Goal: Task Accomplishment & Management: Use online tool/utility

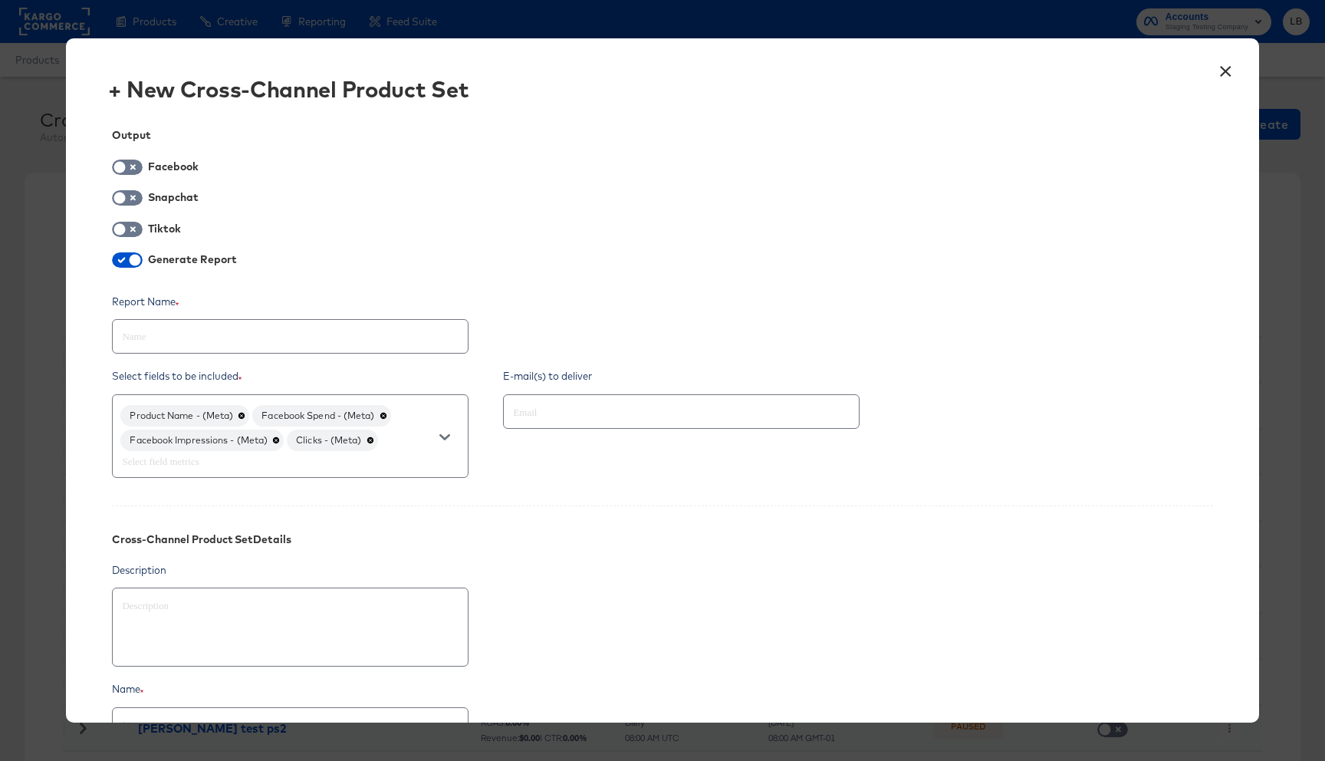
scroll to position [162, 0]
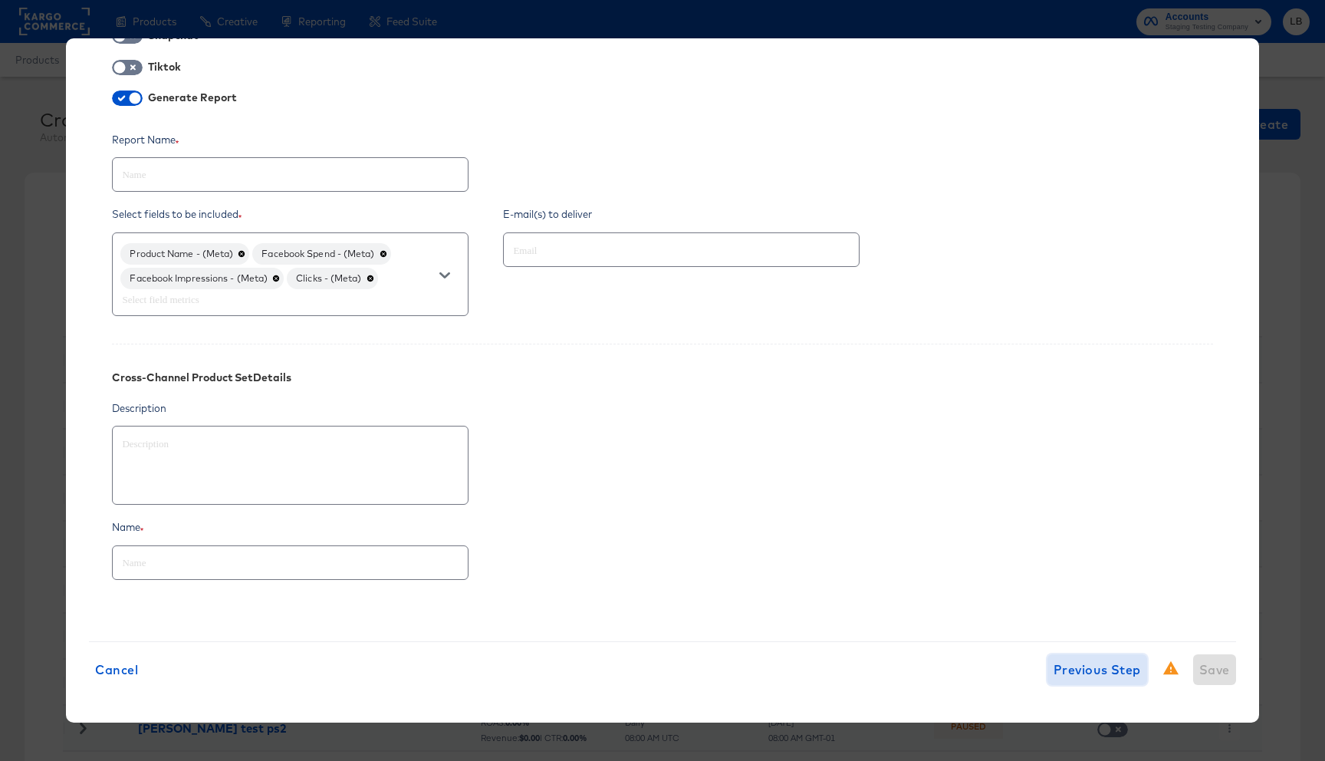
click at [1076, 671] on span "Previous Step" at bounding box center [1097, 669] width 87 height 21
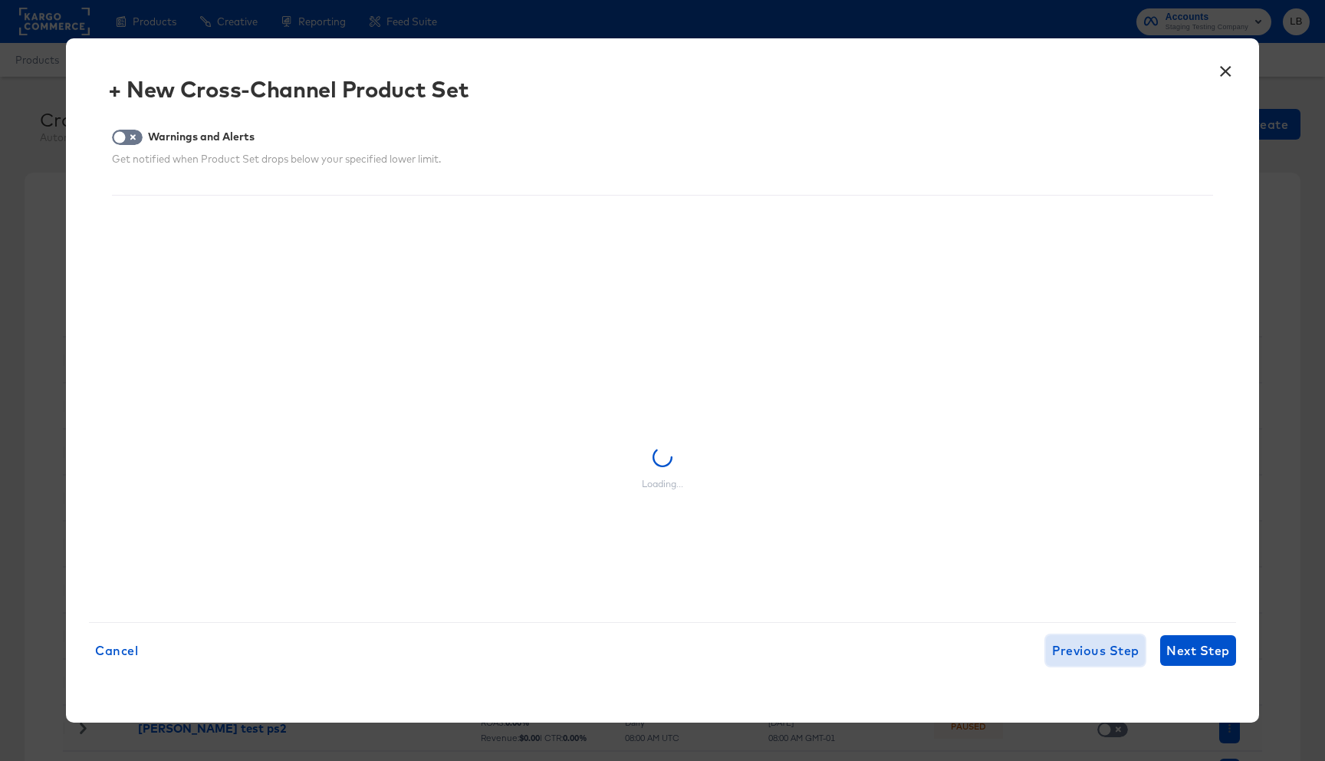
scroll to position [0, 0]
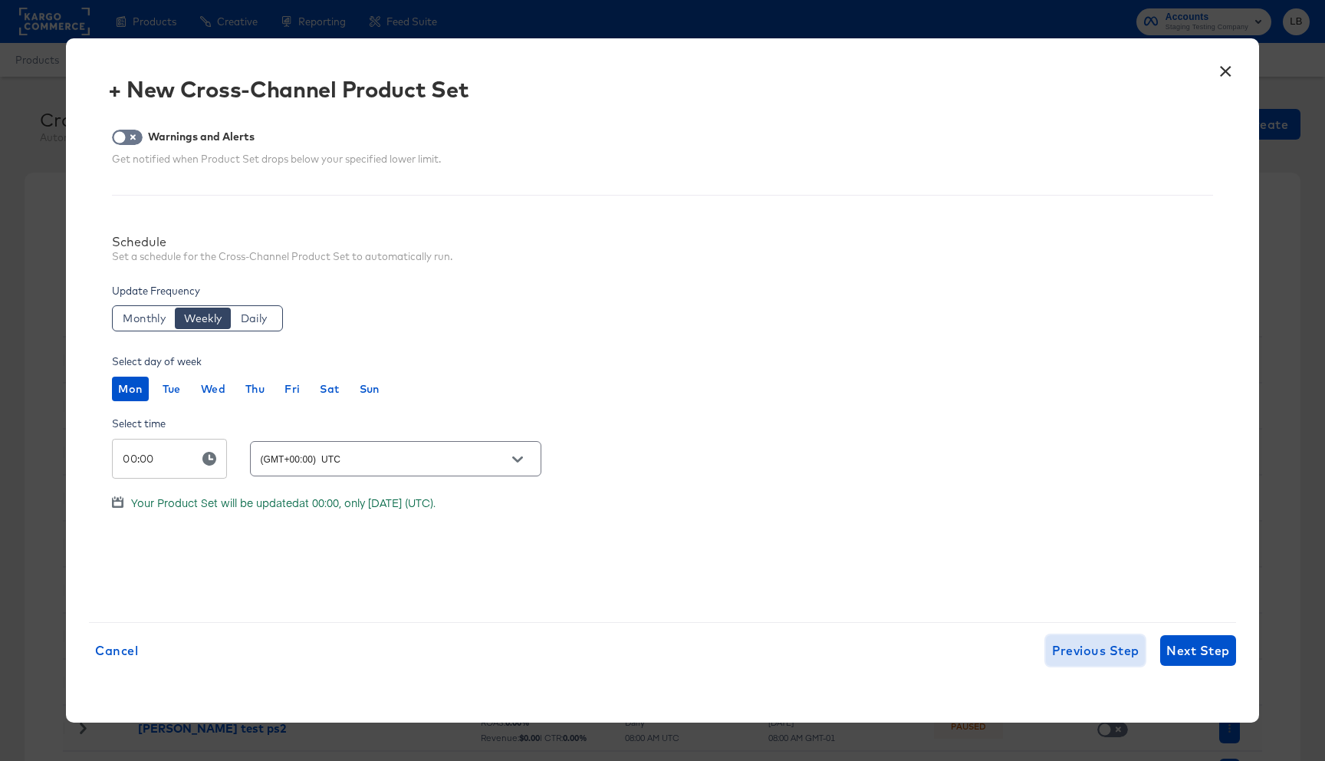
click at [1093, 646] on span "Previous Step" at bounding box center [1095, 650] width 87 height 21
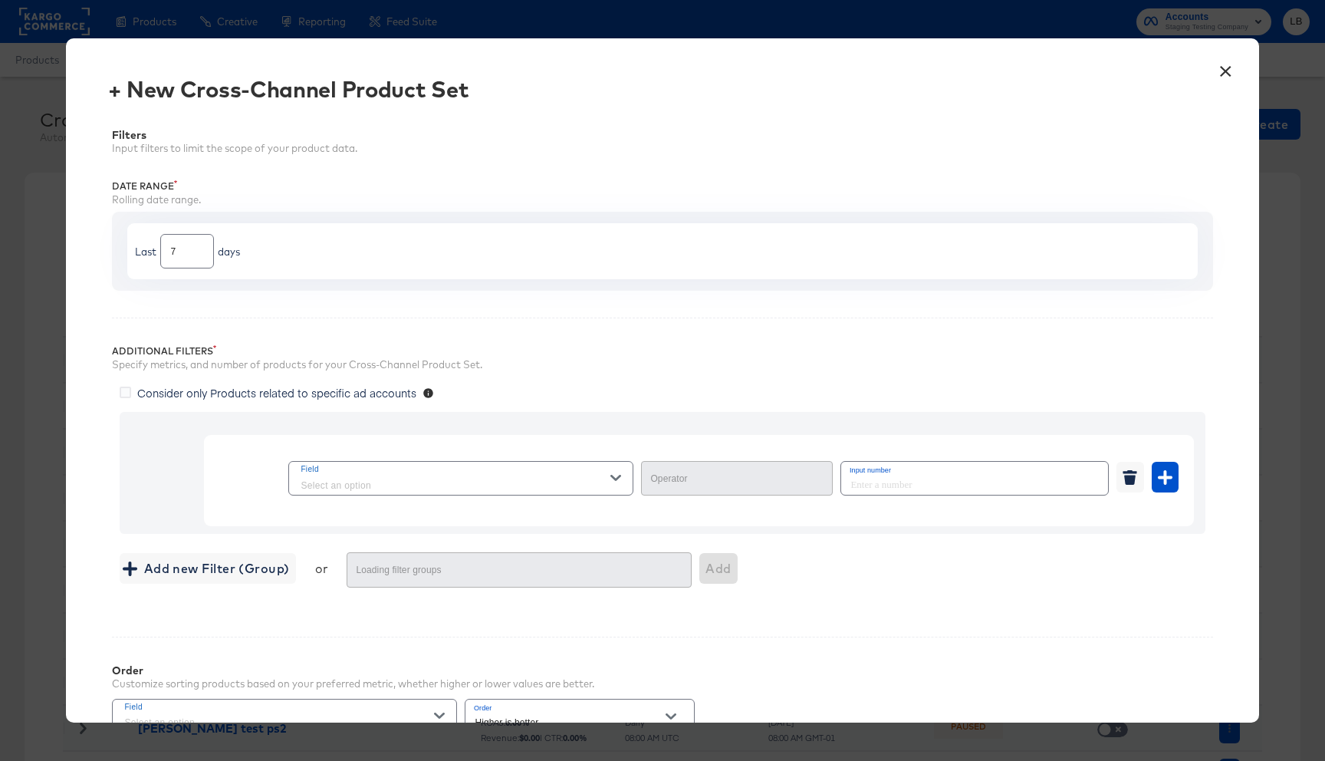
type input "Equal"
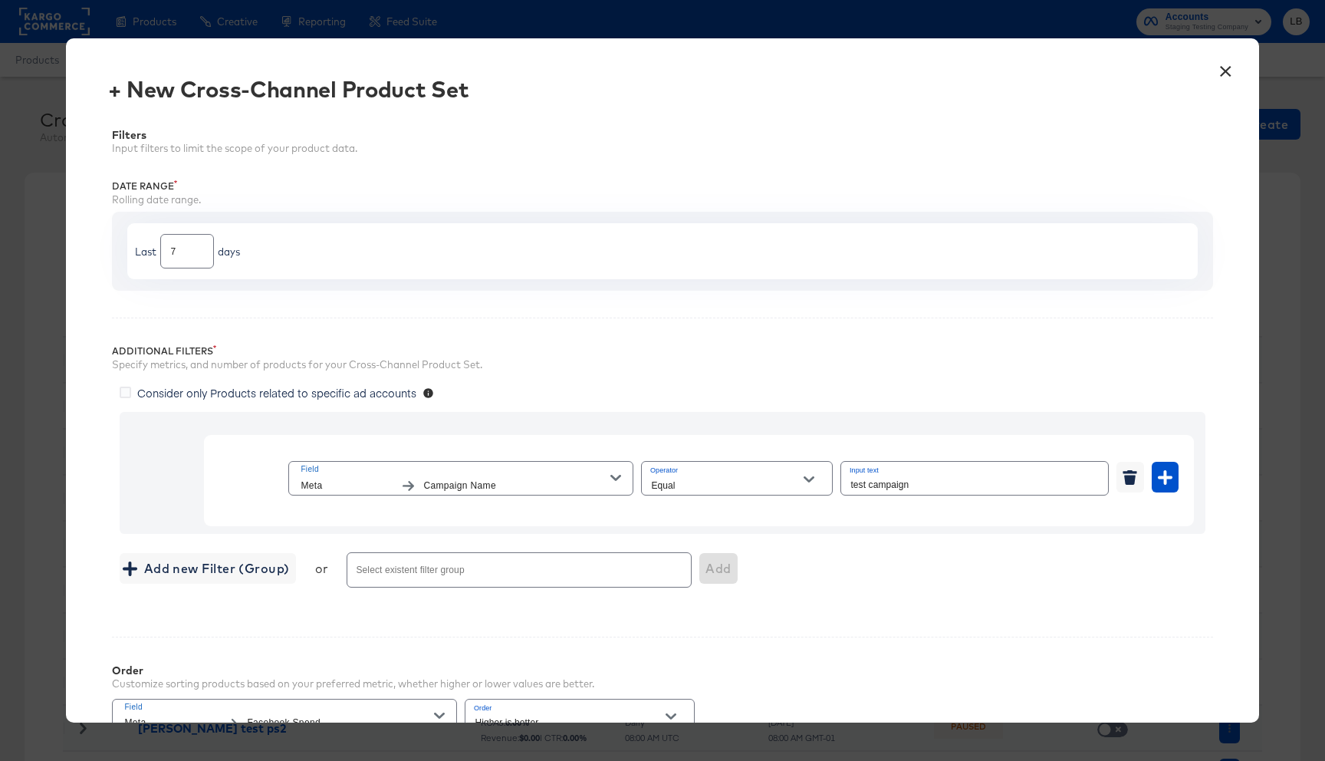
click at [1222, 70] on button "×" at bounding box center [1226, 68] width 28 height 28
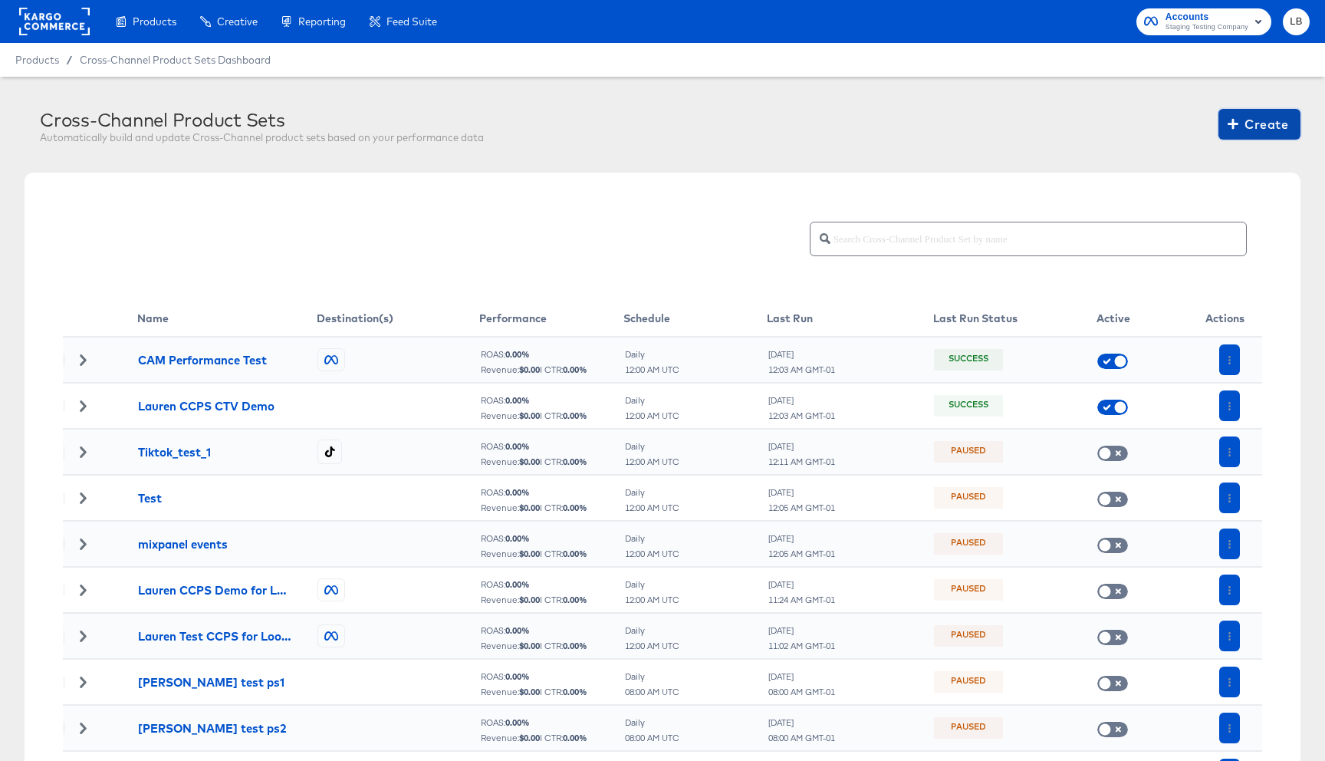
click at [1252, 128] on span "Create" at bounding box center [1260, 124] width 58 height 21
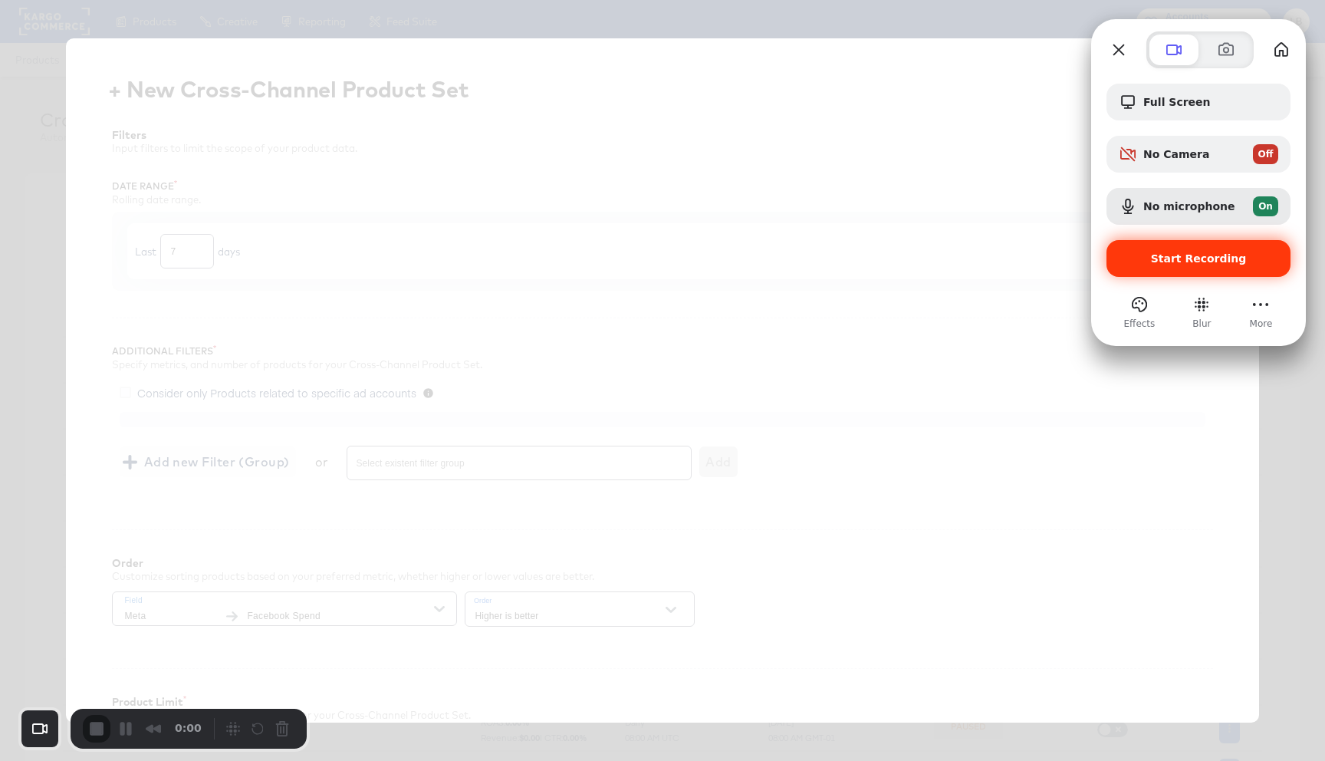
click at [1221, 262] on span "Start Recording" at bounding box center [1199, 258] width 96 height 12
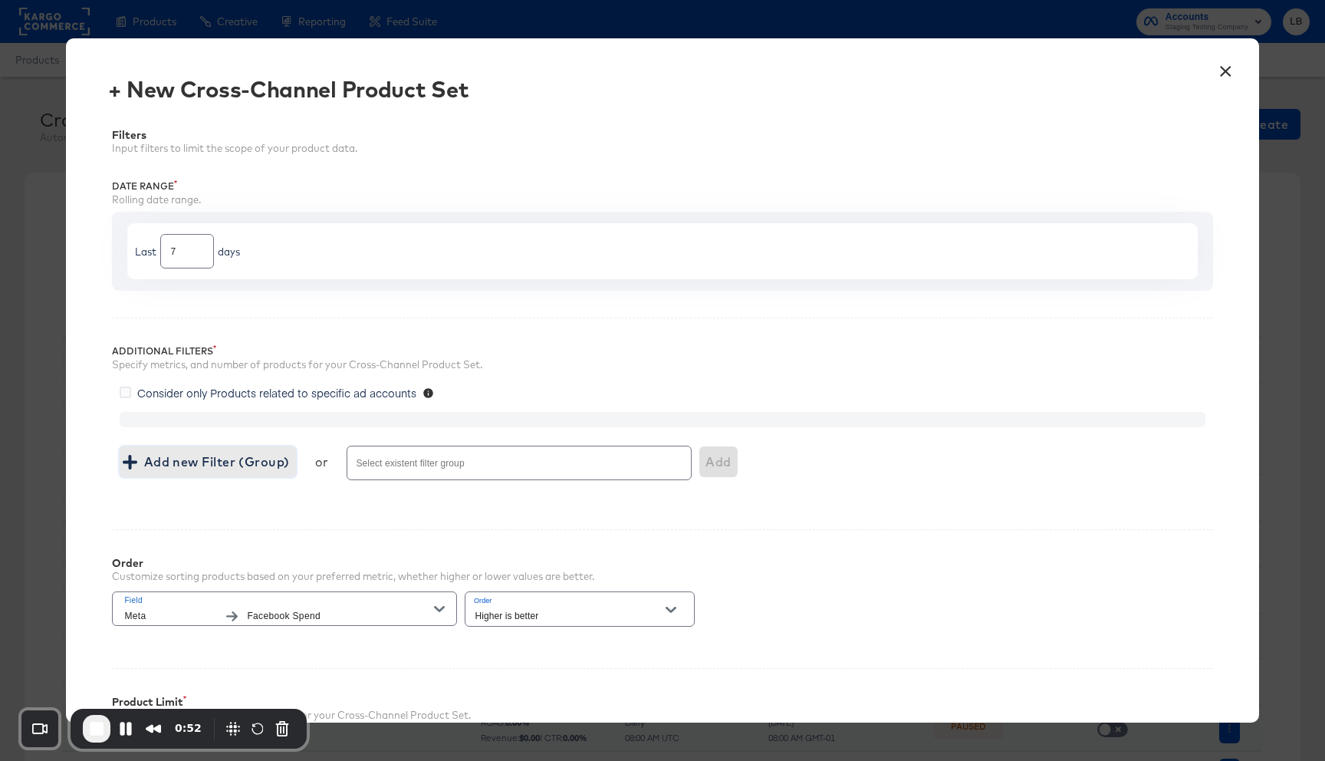
click at [212, 456] on span "Add new Filter (Group)" at bounding box center [207, 461] width 163 height 21
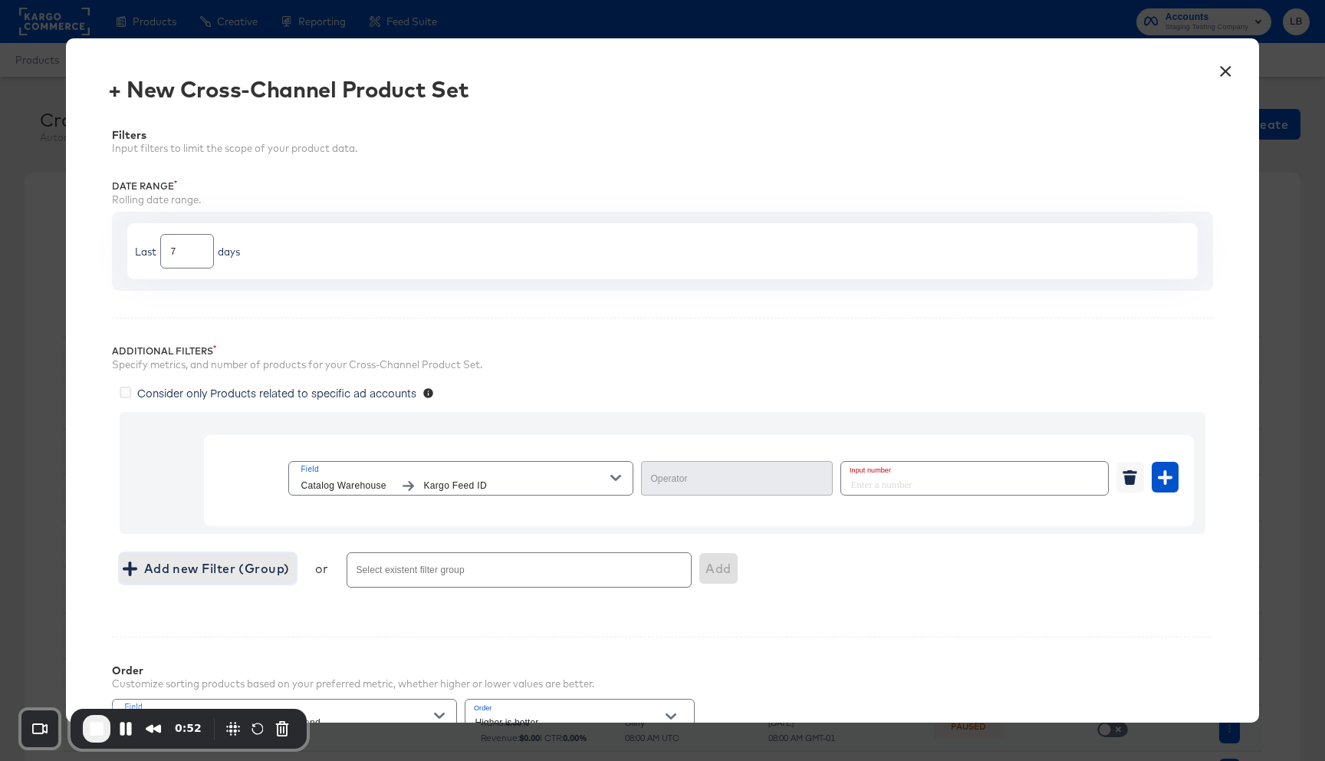
type input "Equal"
click at [945, 485] on input "number" at bounding box center [970, 478] width 258 height 33
type input "1234"
click at [1177, 480] on button "button" at bounding box center [1165, 477] width 27 height 31
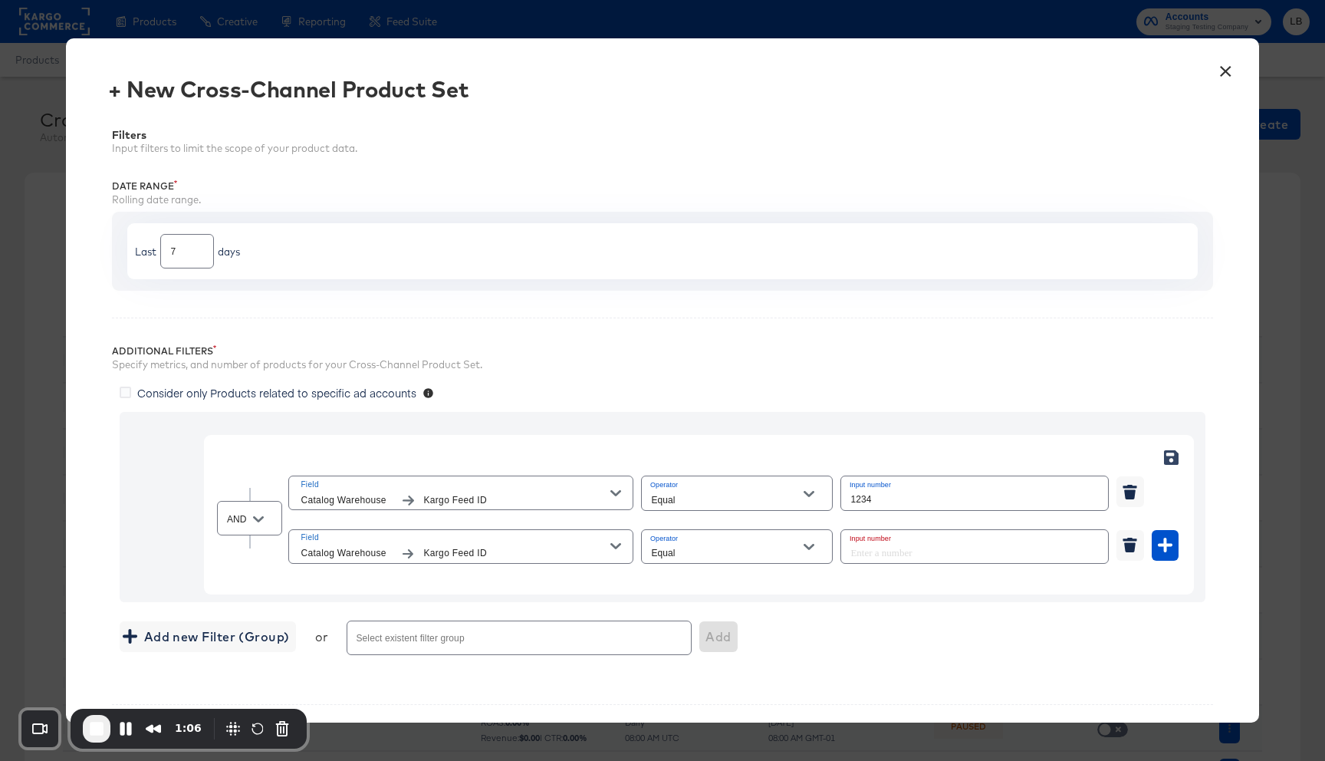
click at [615, 549] on icon "button" at bounding box center [615, 546] width 11 height 11
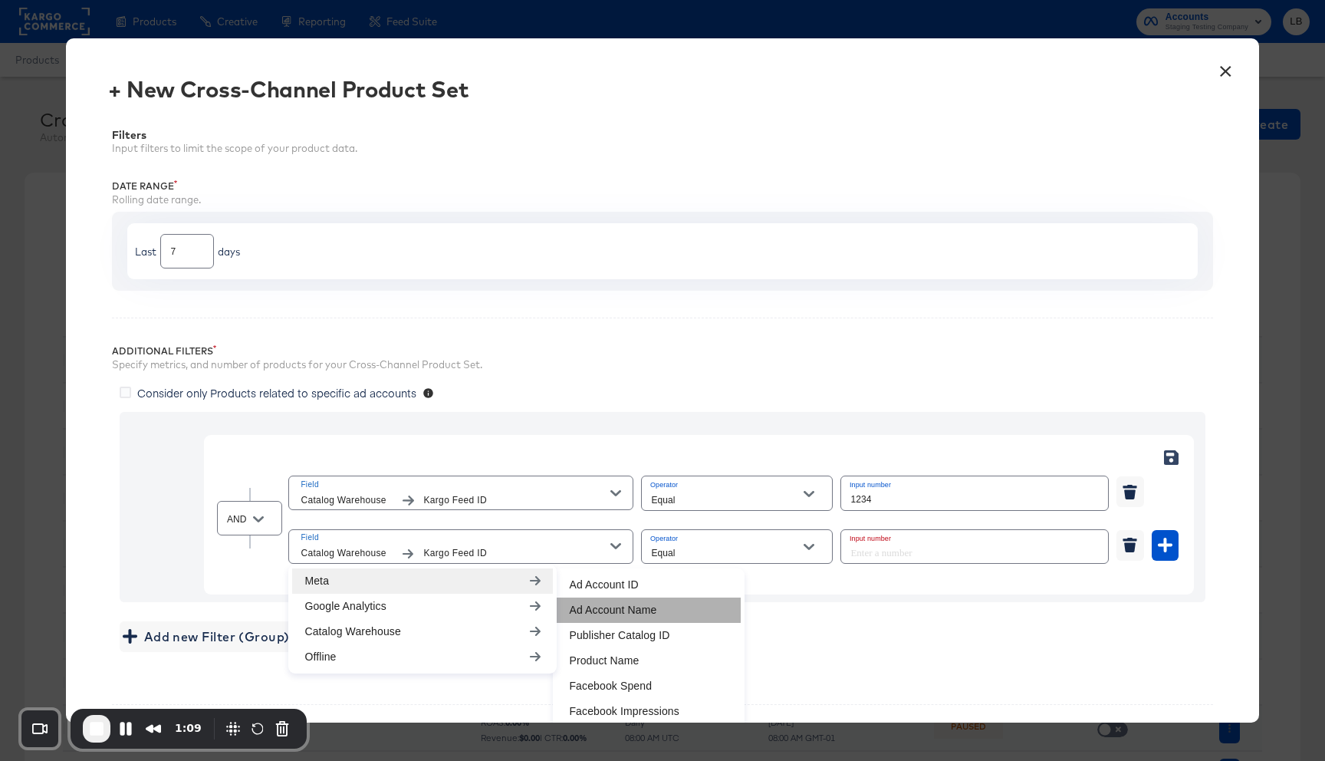
click at [587, 612] on li "Ad Account Name" at bounding box center [649, 609] width 184 height 25
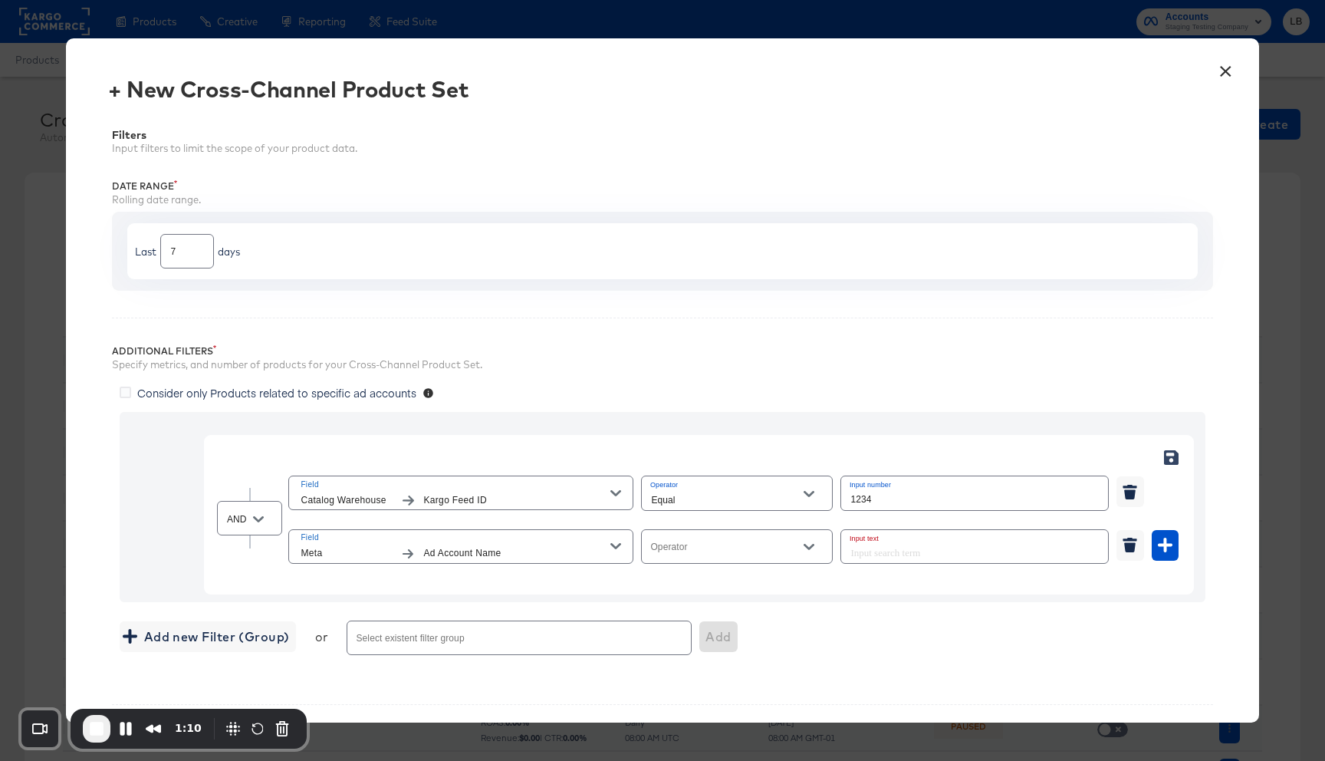
click at [803, 545] on button "Open" at bounding box center [809, 546] width 23 height 23
click at [753, 586] on li "Equal" at bounding box center [737, 584] width 190 height 25
type input "Equal"
click at [870, 554] on input "text" at bounding box center [974, 546] width 267 height 33
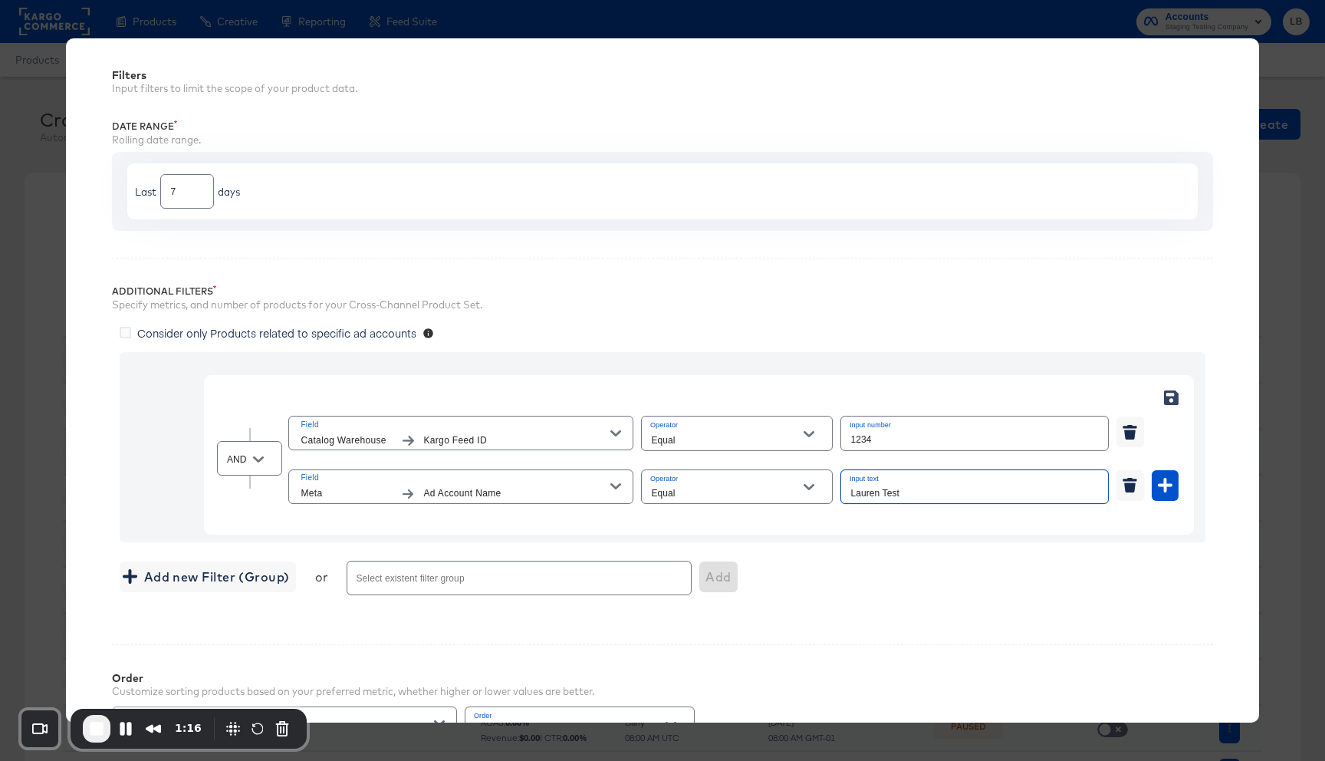
scroll to position [65, 0]
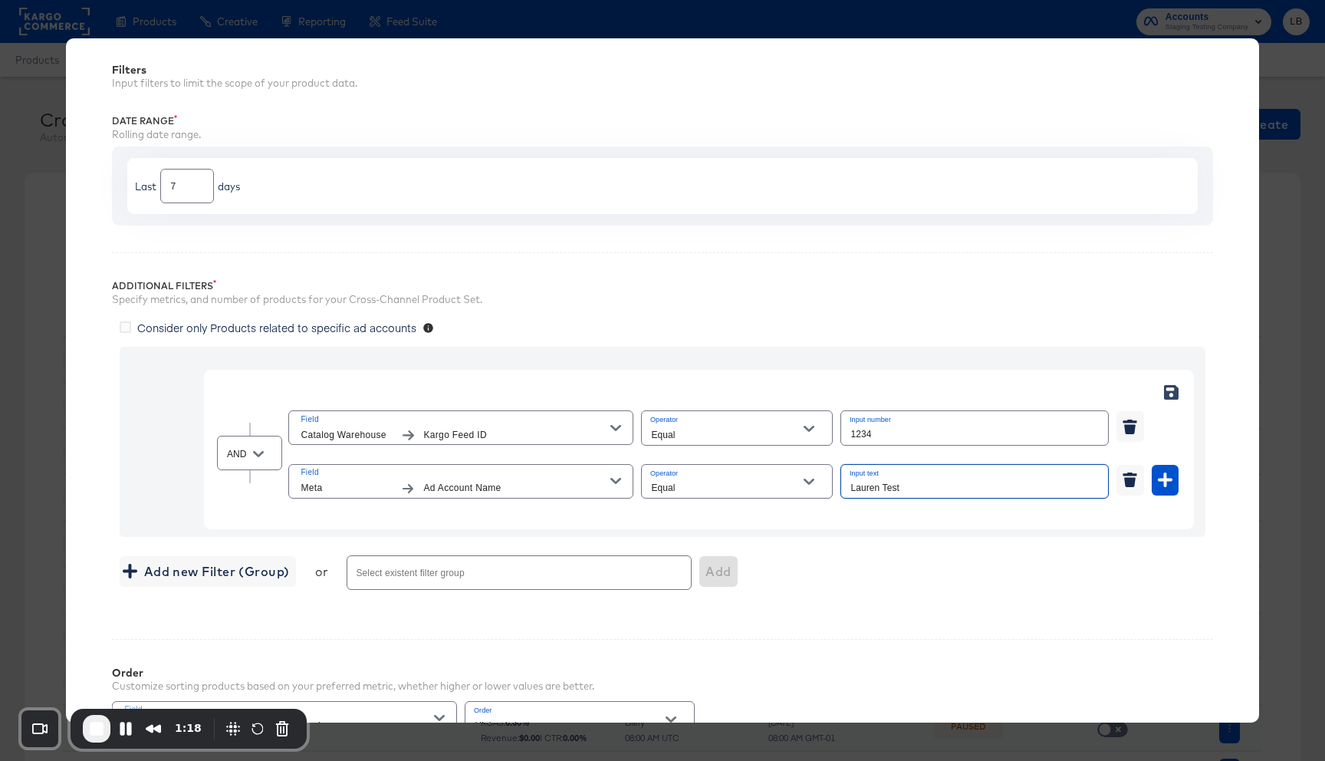
type input "Lauren Test"
click at [1170, 395] on icon at bounding box center [1171, 392] width 15 height 15
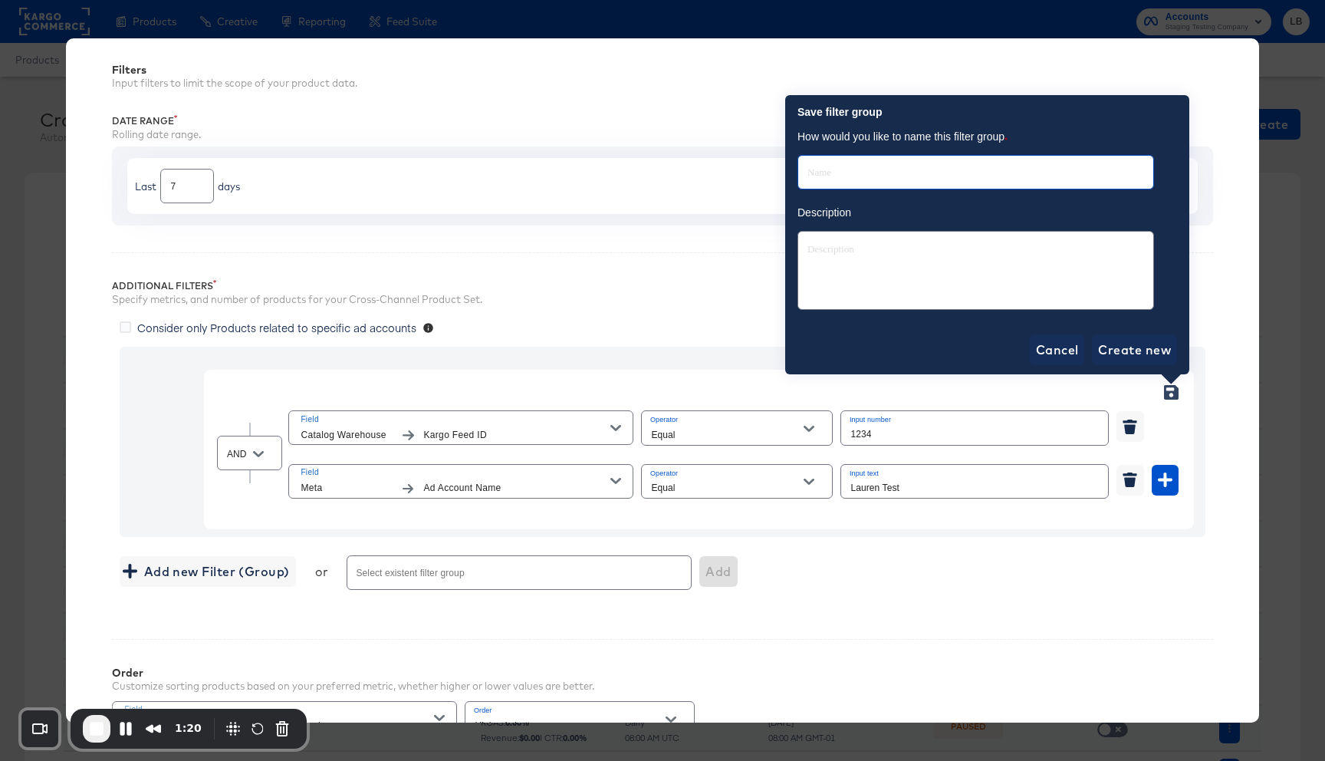
click at [1056, 163] on input "text" at bounding box center [975, 166] width 355 height 33
click at [1163, 426] on div "Field Catalog Warehouse Kargo Feed ID Operator Equal Input number 1234" at bounding box center [733, 427] width 890 height 41
click at [1051, 351] on span "Cancel" at bounding box center [1057, 349] width 43 height 21
type textarea "x"
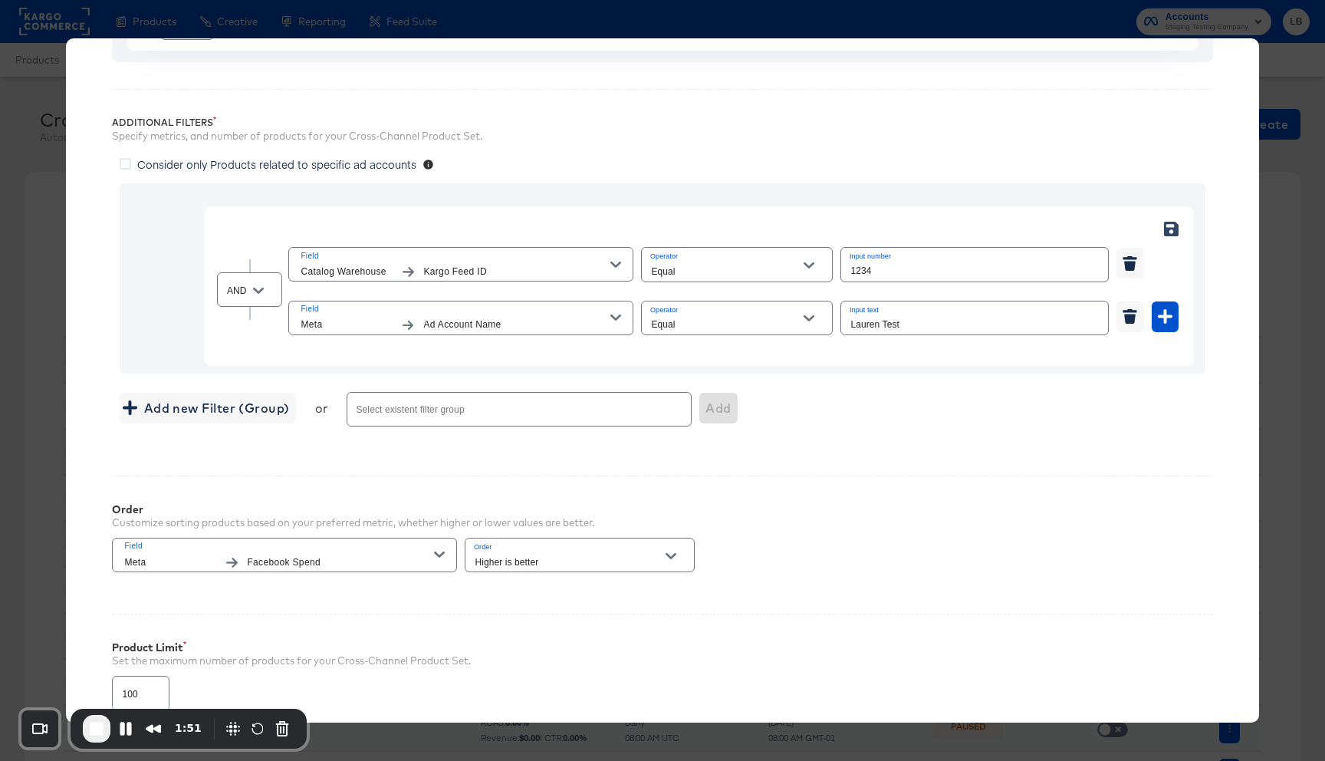
scroll to position [202, 0]
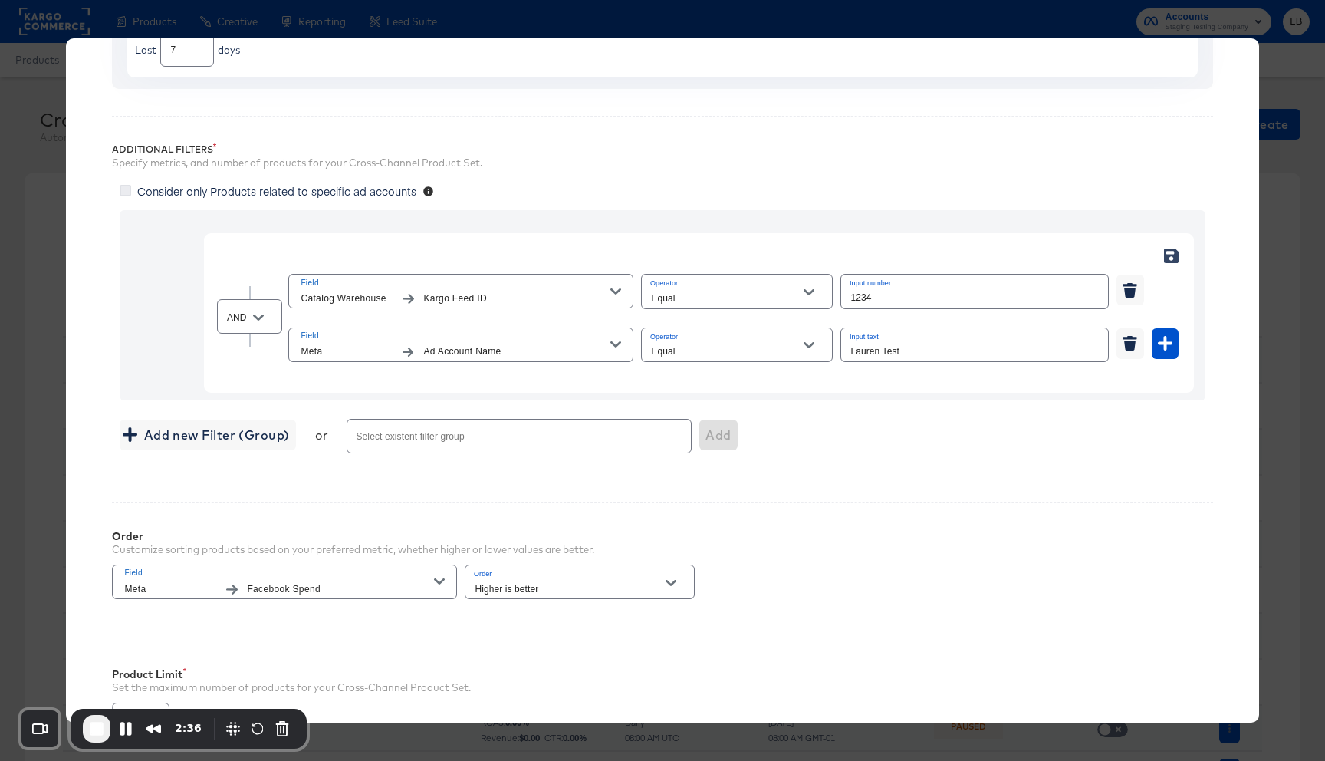
click at [128, 196] on icon at bounding box center [126, 191] width 12 height 12
click at [0, 0] on input "Consider only Products related to specific ad accounts" at bounding box center [0, 0] width 0 height 0
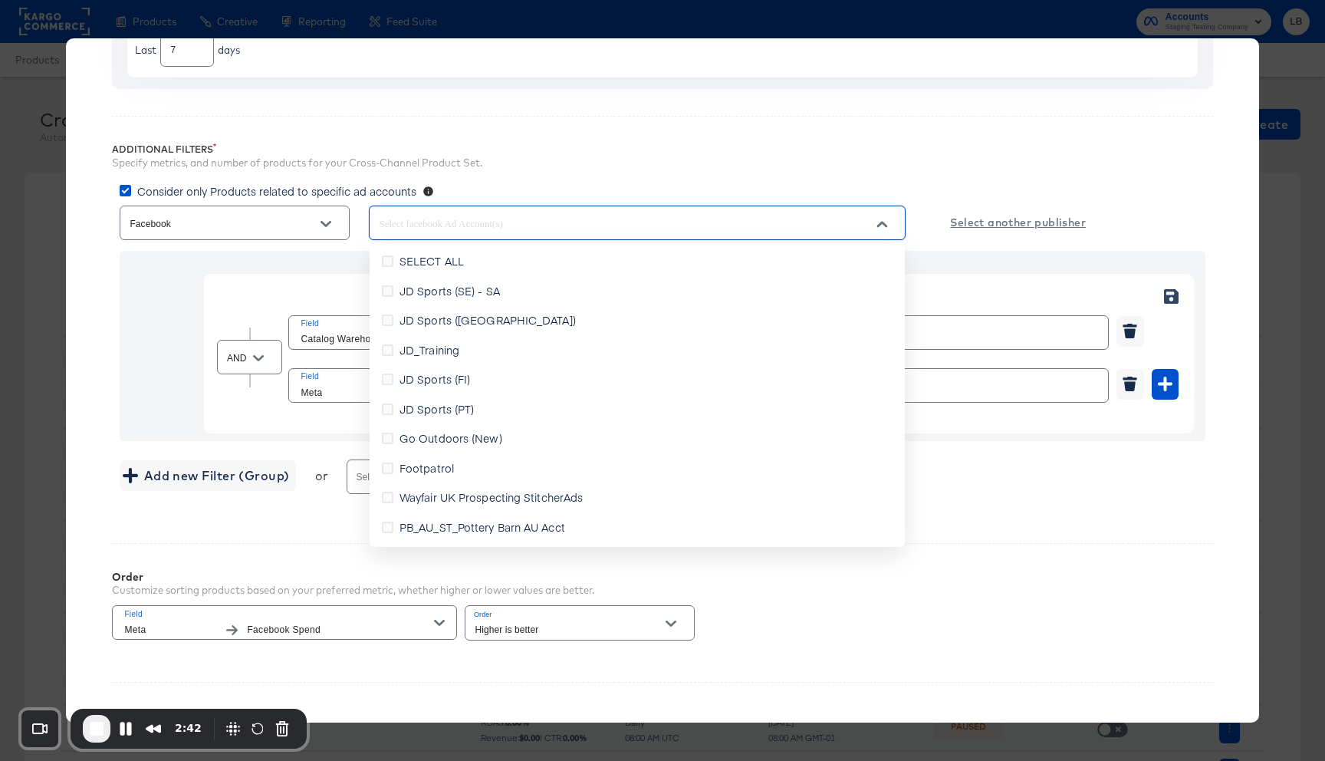
click at [525, 228] on input "text" at bounding box center [615, 224] width 479 height 18
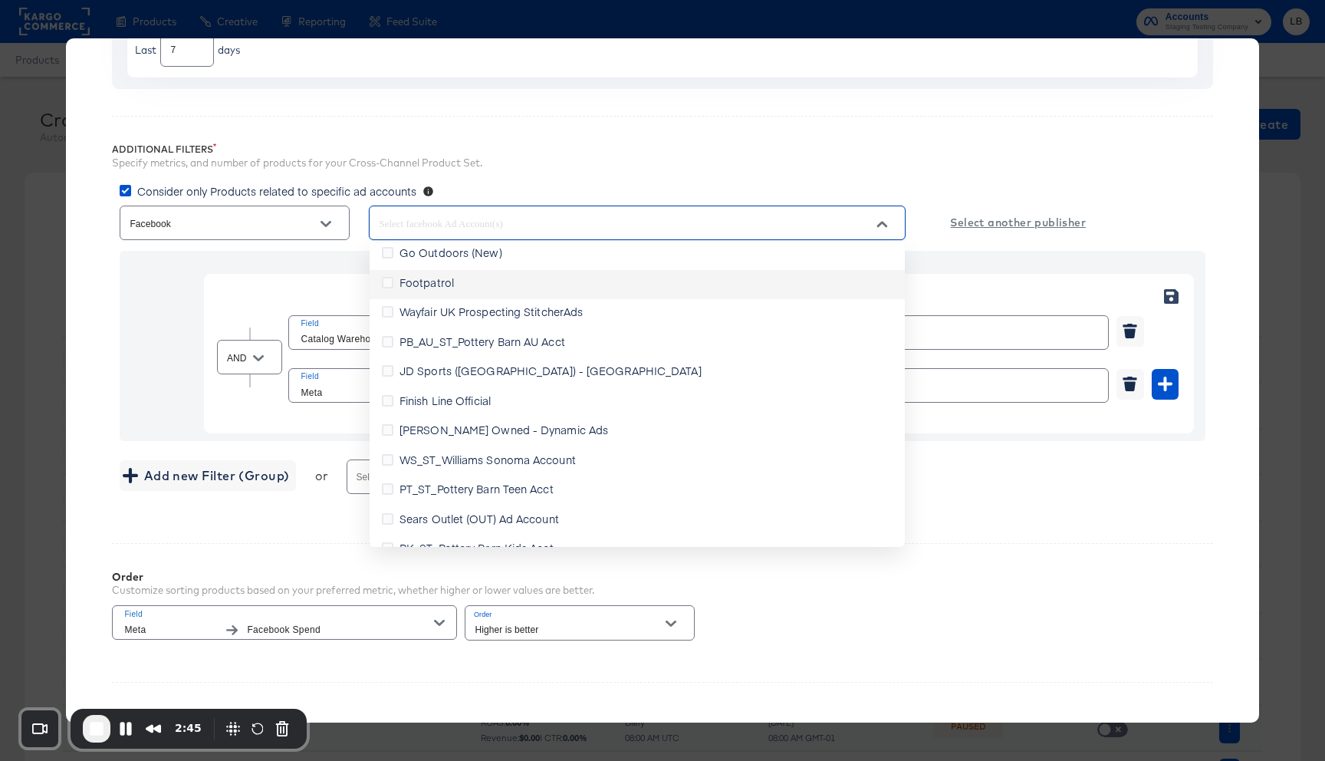
scroll to position [192, 0]
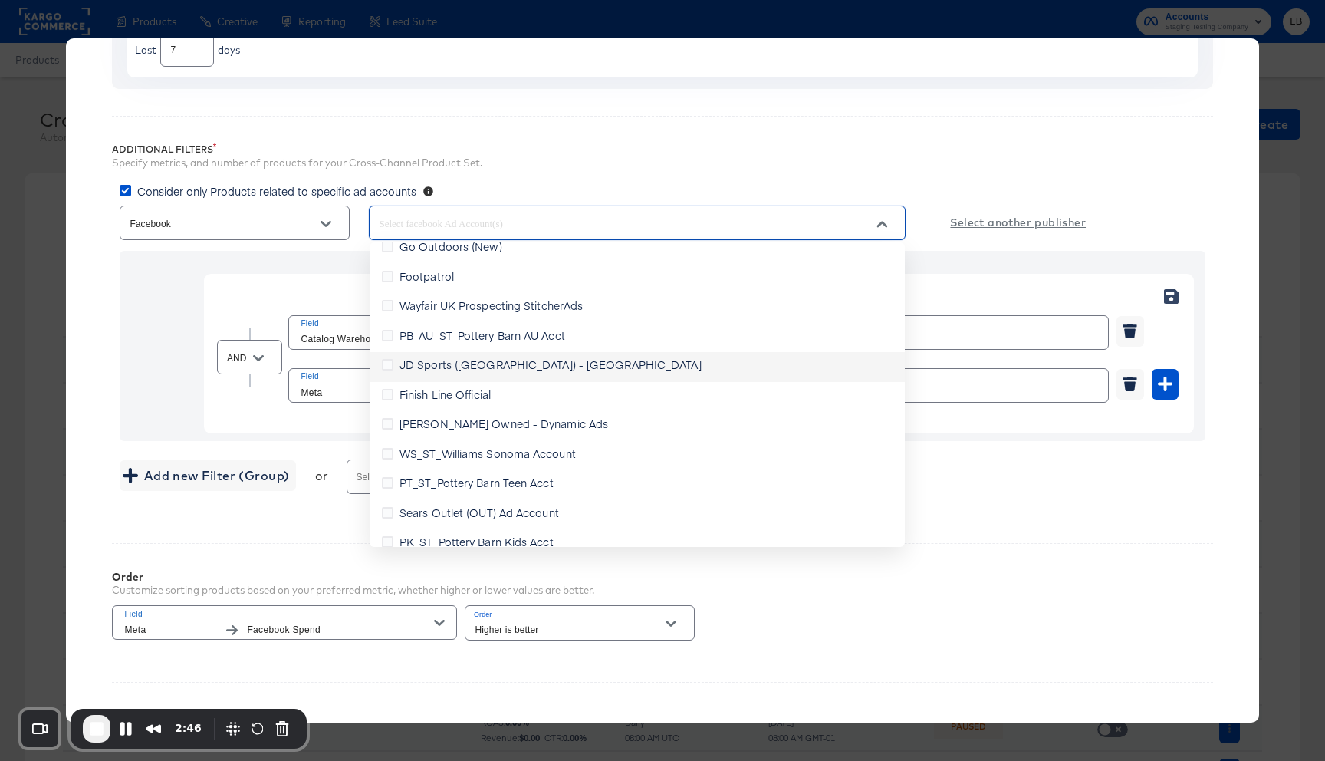
click at [475, 370] on div "JD Sports ([GEOGRAPHIC_DATA]) - [GEOGRAPHIC_DATA]" at bounding box center [545, 367] width 326 height 21
click at [638, 107] on div "Filters Input filters to limit the scope of your product data. Date Range Rolli…" at bounding box center [662, 360] width 1147 height 912
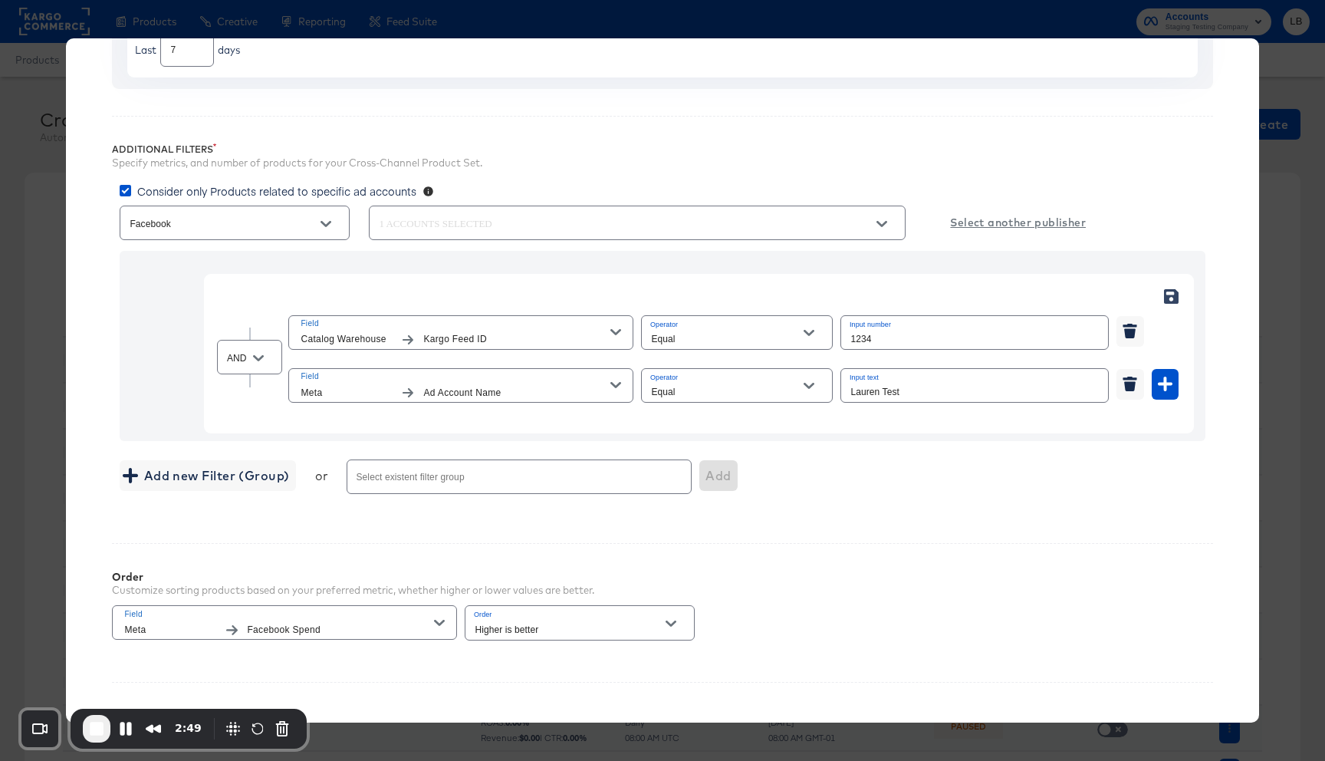
click at [1020, 217] on u "Select another publisher" at bounding box center [1018, 222] width 136 height 19
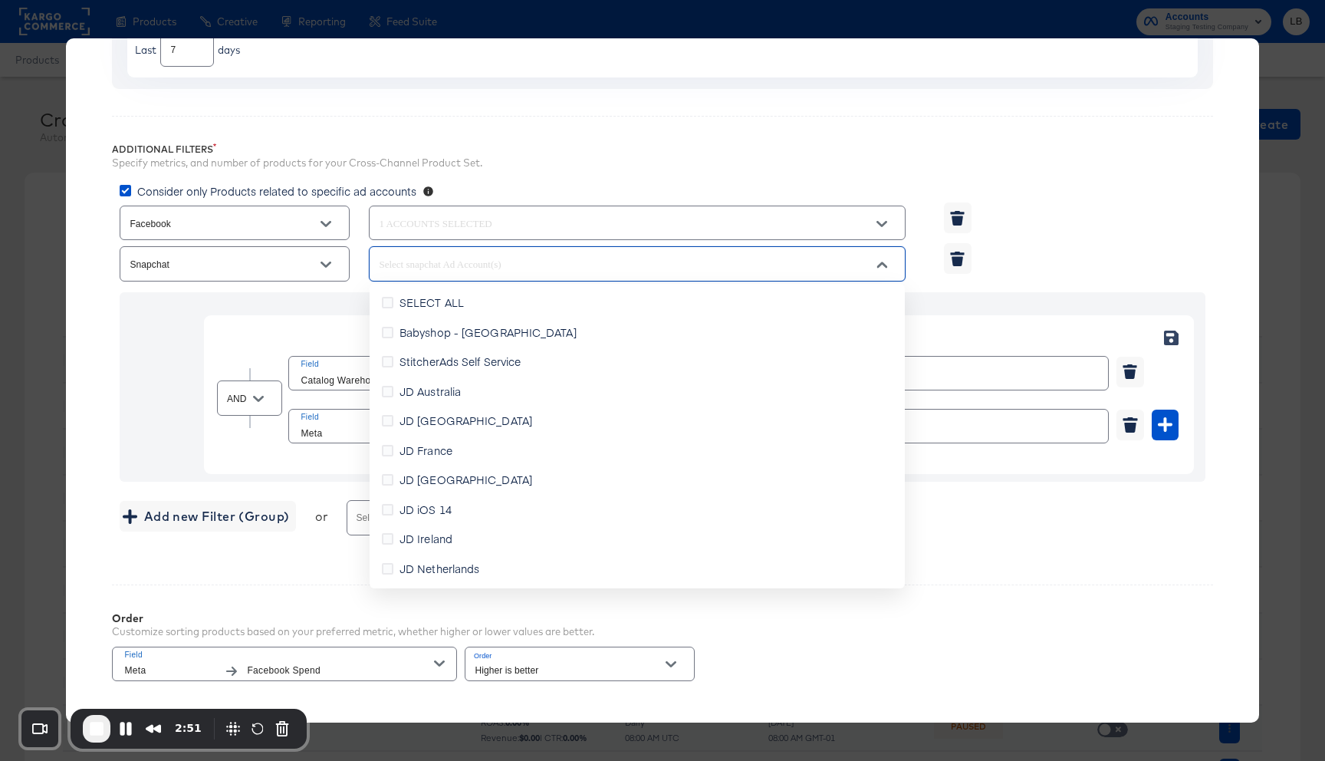
click at [463, 270] on input "text" at bounding box center [615, 264] width 479 height 18
click at [450, 531] on span "JD Ireland" at bounding box center [426, 538] width 53 height 15
click at [0, 0] on input "JD Ireland" at bounding box center [0, 0] width 0 height 0
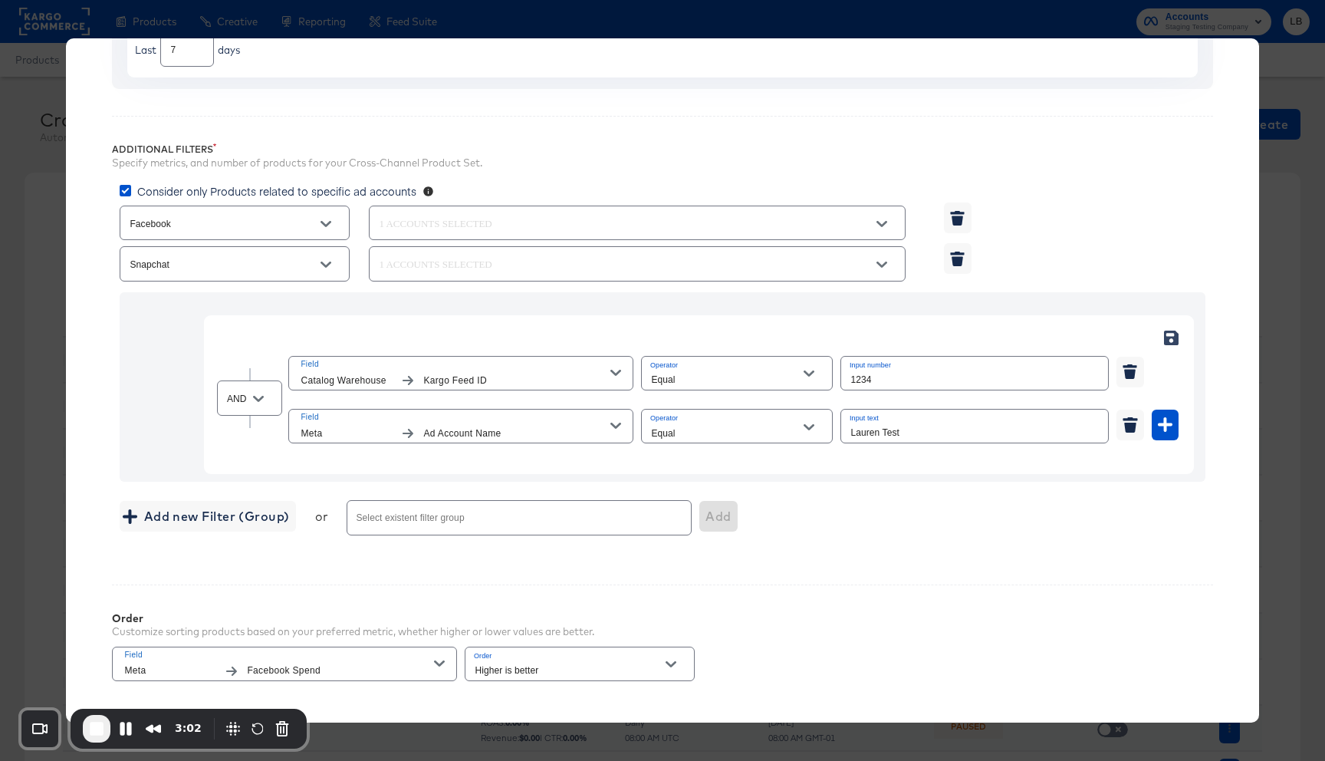
click at [1012, 256] on div "Snapchat" at bounding box center [666, 263] width 1093 height 41
click at [126, 192] on icon at bounding box center [126, 191] width 12 height 12
click at [0, 0] on input "Consider only Products related to specific ad accounts" at bounding box center [0, 0] width 0 height 0
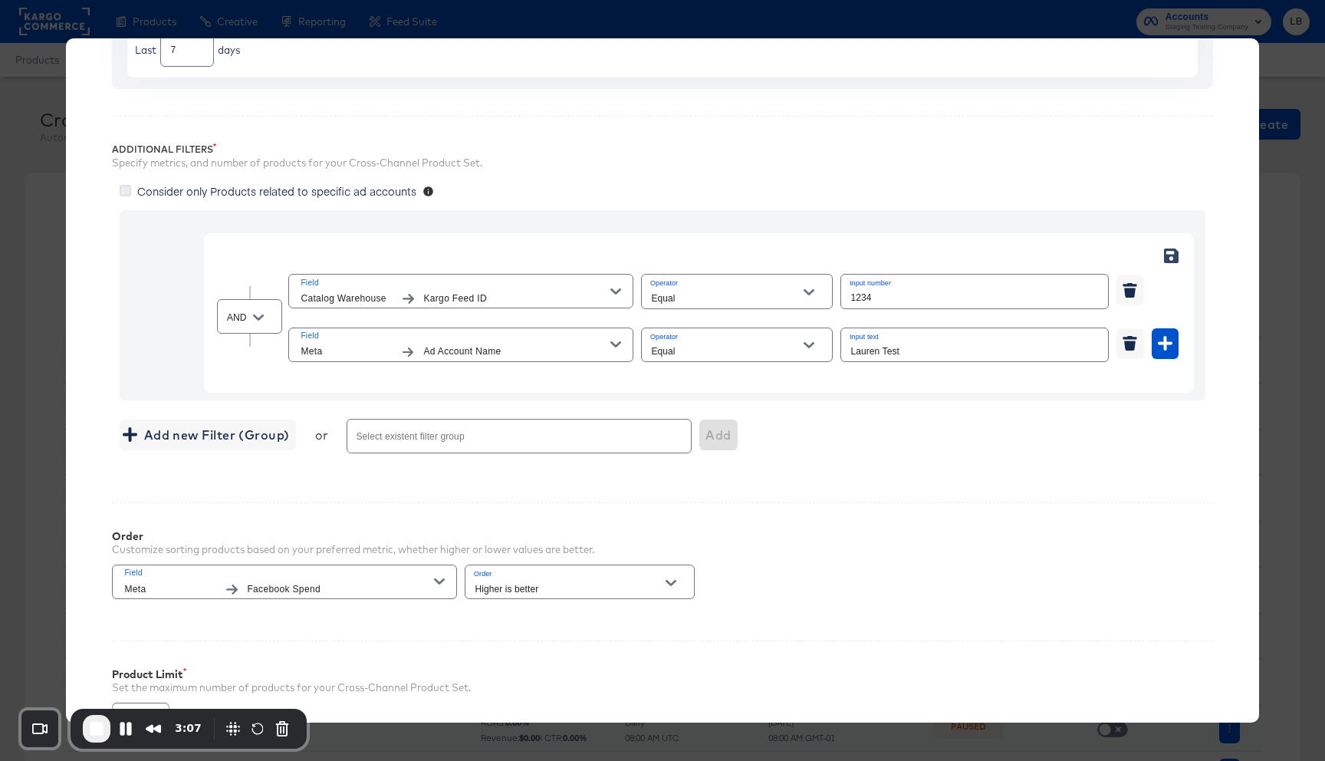
click at [125, 189] on icon at bounding box center [126, 191] width 12 height 12
click at [0, 0] on input "Consider only Products related to specific ad accounts" at bounding box center [0, 0] width 0 height 0
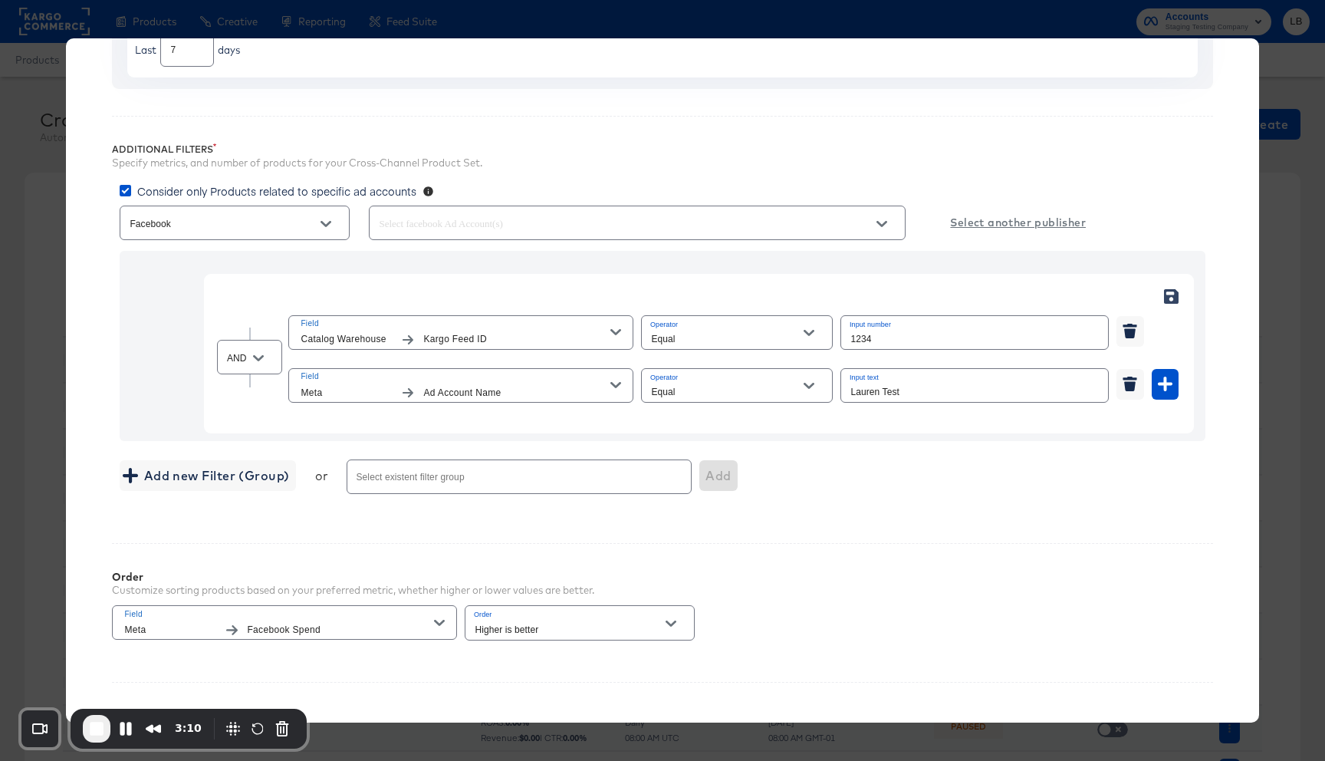
click at [870, 213] on div at bounding box center [875, 223] width 46 height 23
click at [882, 222] on icon "Open" at bounding box center [882, 224] width 11 height 11
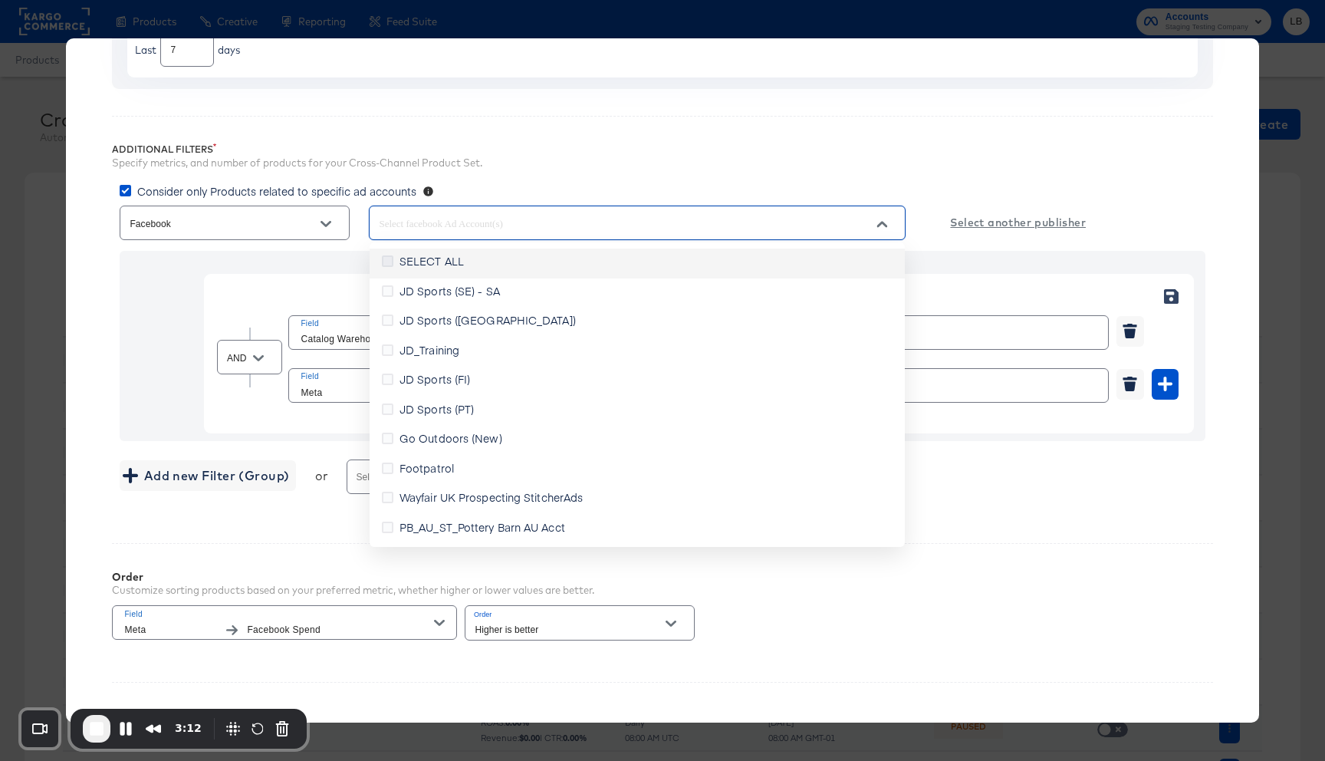
click at [389, 264] on icon at bounding box center [388, 261] width 12 height 12
click at [0, 0] on input "SELECT ALL" at bounding box center [0, 0] width 0 height 0
click at [127, 192] on icon at bounding box center [126, 191] width 12 height 12
click at [0, 0] on input "Consider only Products related to specific ad accounts" at bounding box center [0, 0] width 0 height 0
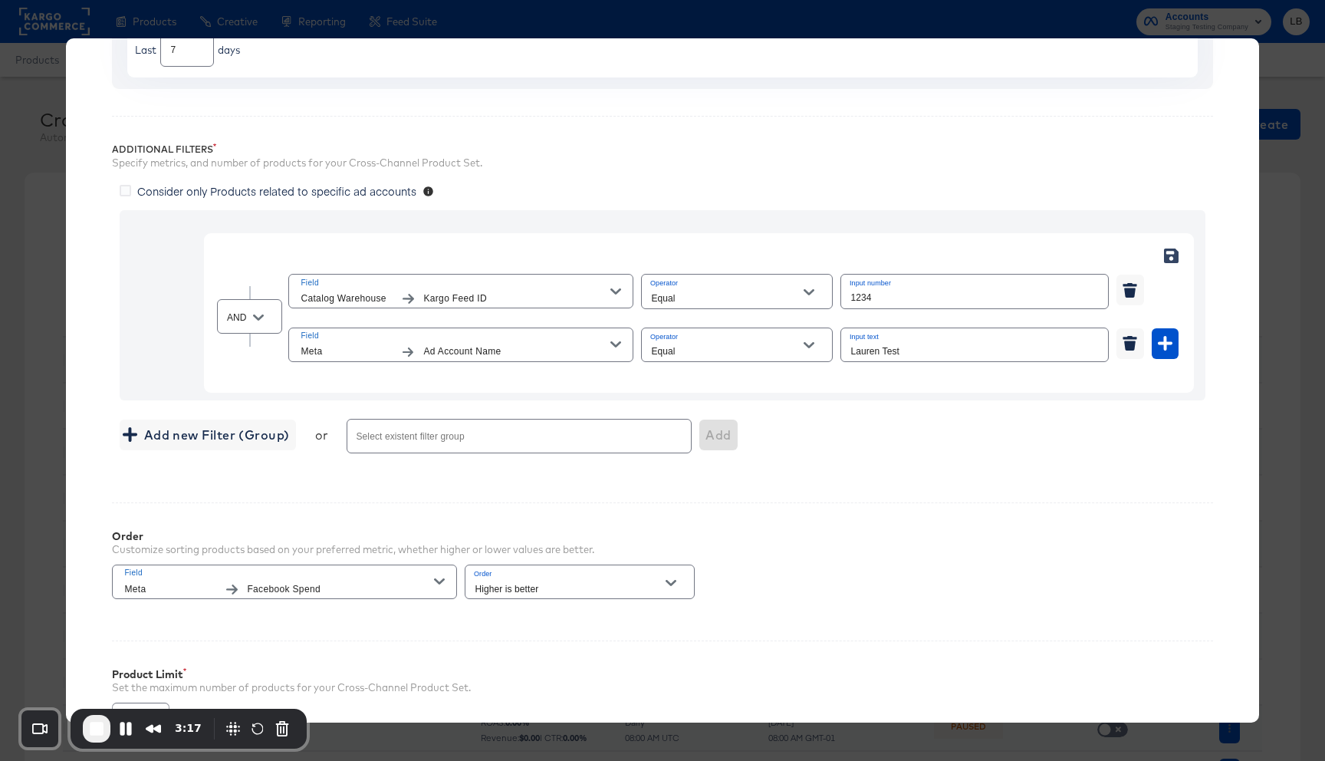
scroll to position [358, 0]
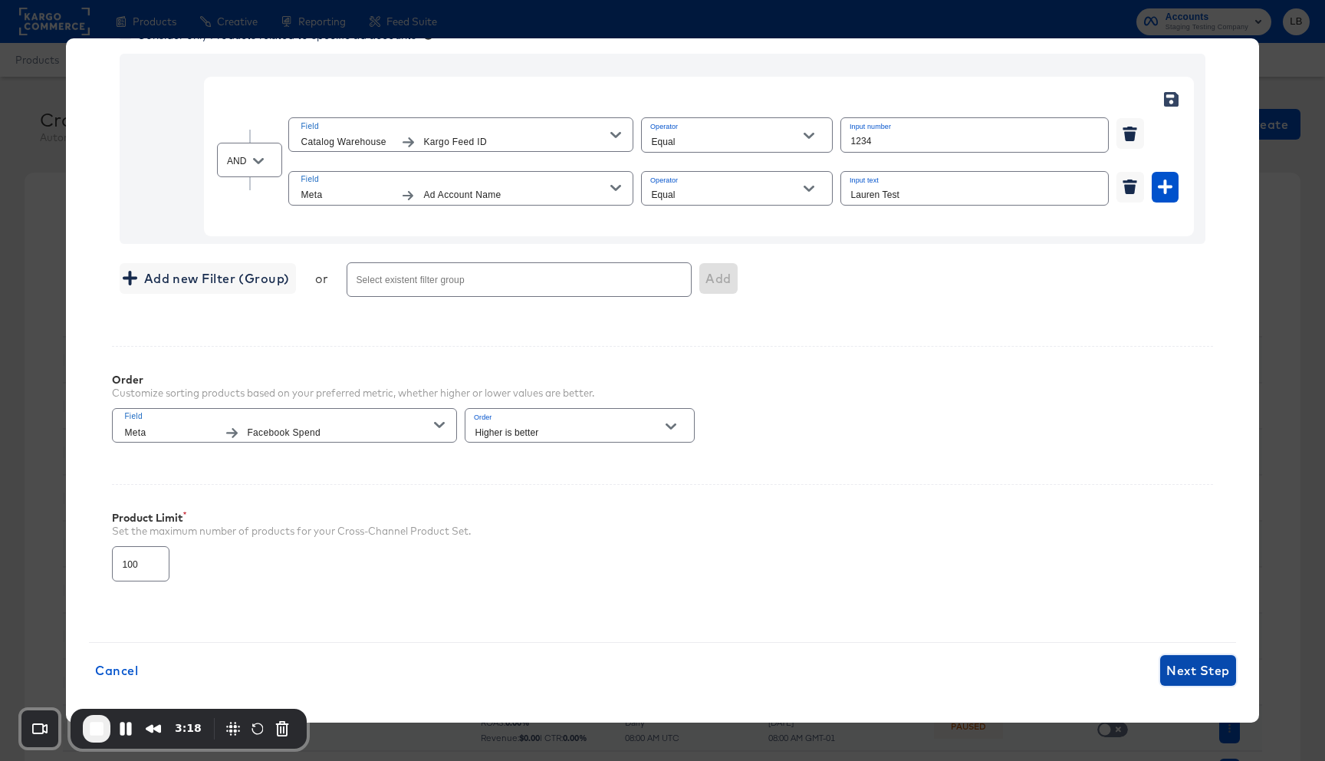
click at [1208, 667] on span "Next Step" at bounding box center [1197, 670] width 63 height 21
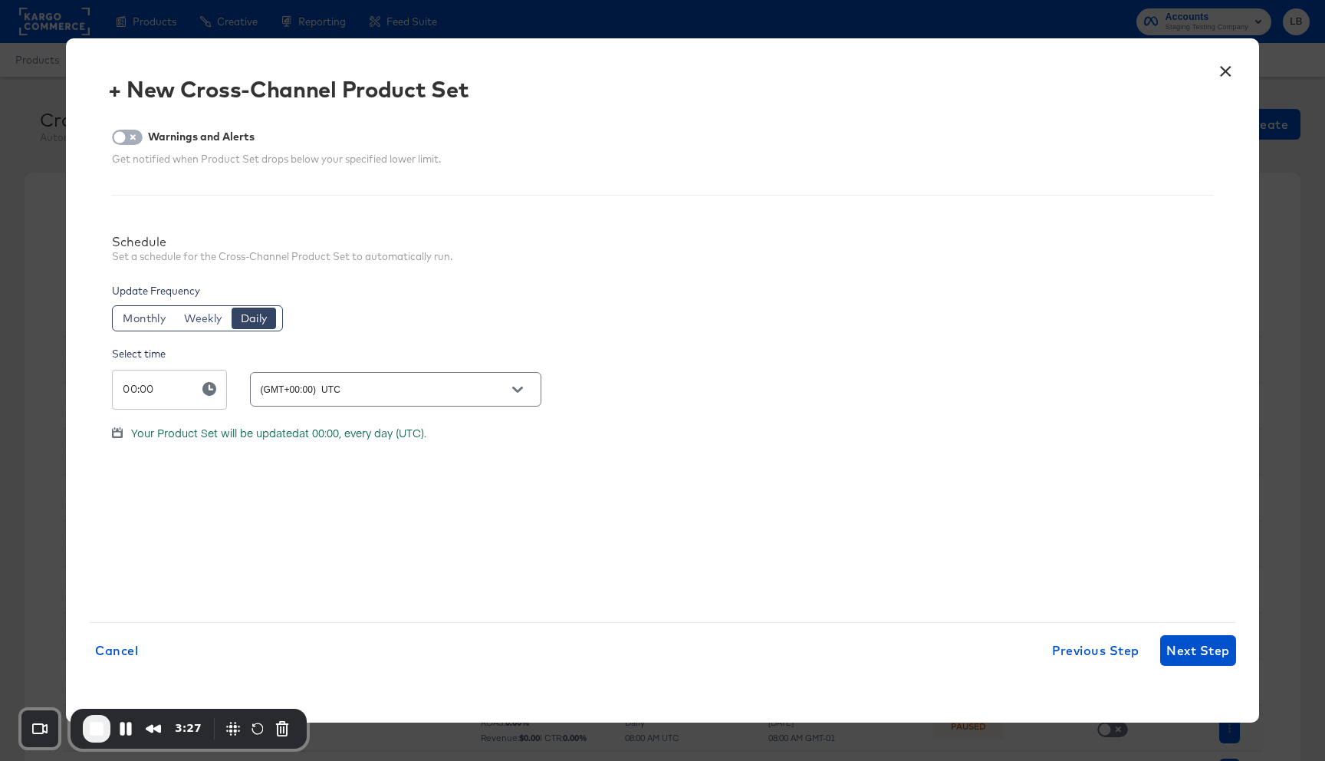
click at [123, 140] on input "checkbox" at bounding box center [120, 140] width 46 height 15
checkbox input "true"
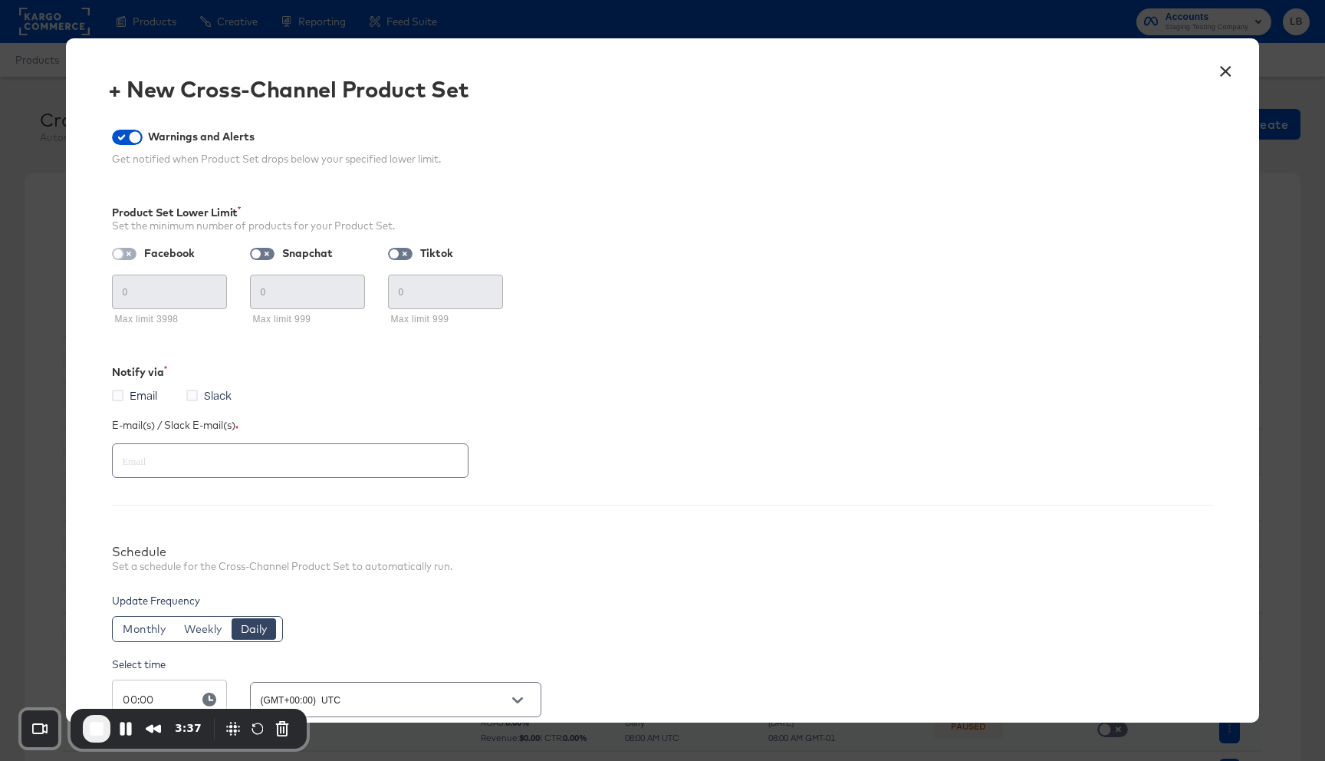
click at [122, 251] on input "checkbox" at bounding box center [118, 257] width 37 height 12
checkbox input "true"
click at [140, 290] on input "0" at bounding box center [170, 285] width 114 height 33
type input "50"
click at [256, 252] on input "checkbox" at bounding box center [256, 257] width 37 height 12
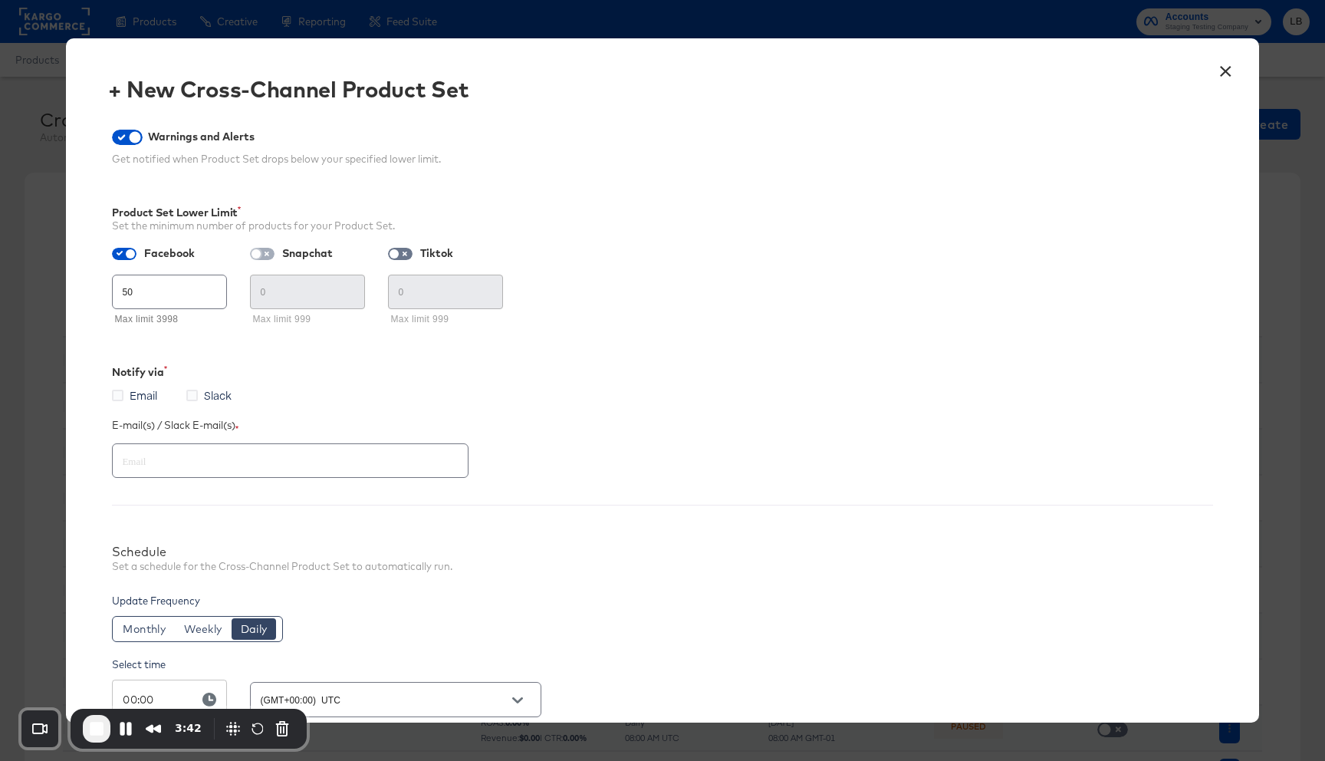
checkbox input "true"
click at [281, 294] on input "0" at bounding box center [308, 285] width 114 height 33
type input "50"
click at [345, 391] on div "Email Slack" at bounding box center [662, 397] width 1100 height 20
click at [130, 395] on span "Email" at bounding box center [144, 394] width 28 height 15
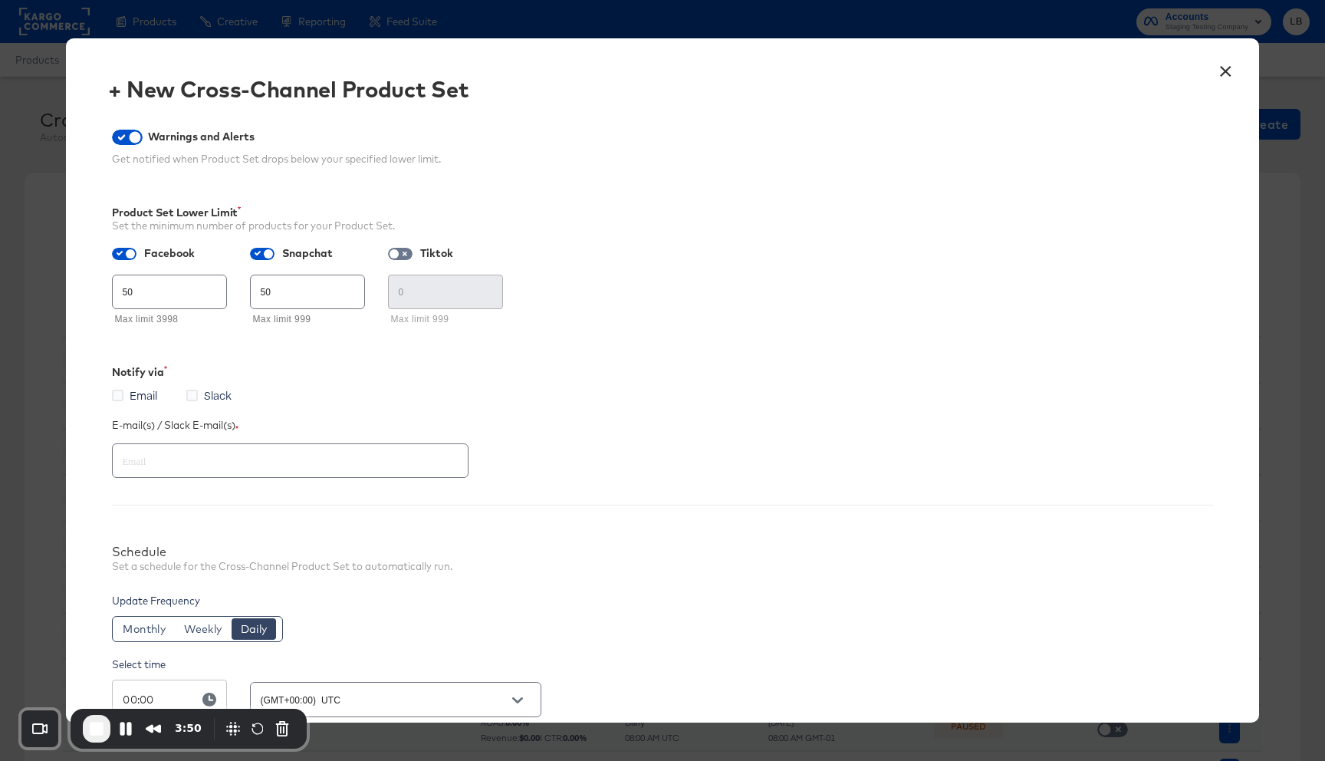
click at [0, 0] on input "Email" at bounding box center [0, 0] width 0 height 0
click at [148, 475] on div at bounding box center [290, 460] width 357 height 35
type input "[EMAIL_ADDRESS][DOMAIN_NAME]"
click at [626, 427] on div "E-mail(s) / Slack E-mail(s)" at bounding box center [662, 425] width 1100 height 15
click at [130, 137] on input "checkbox" at bounding box center [135, 140] width 46 height 15
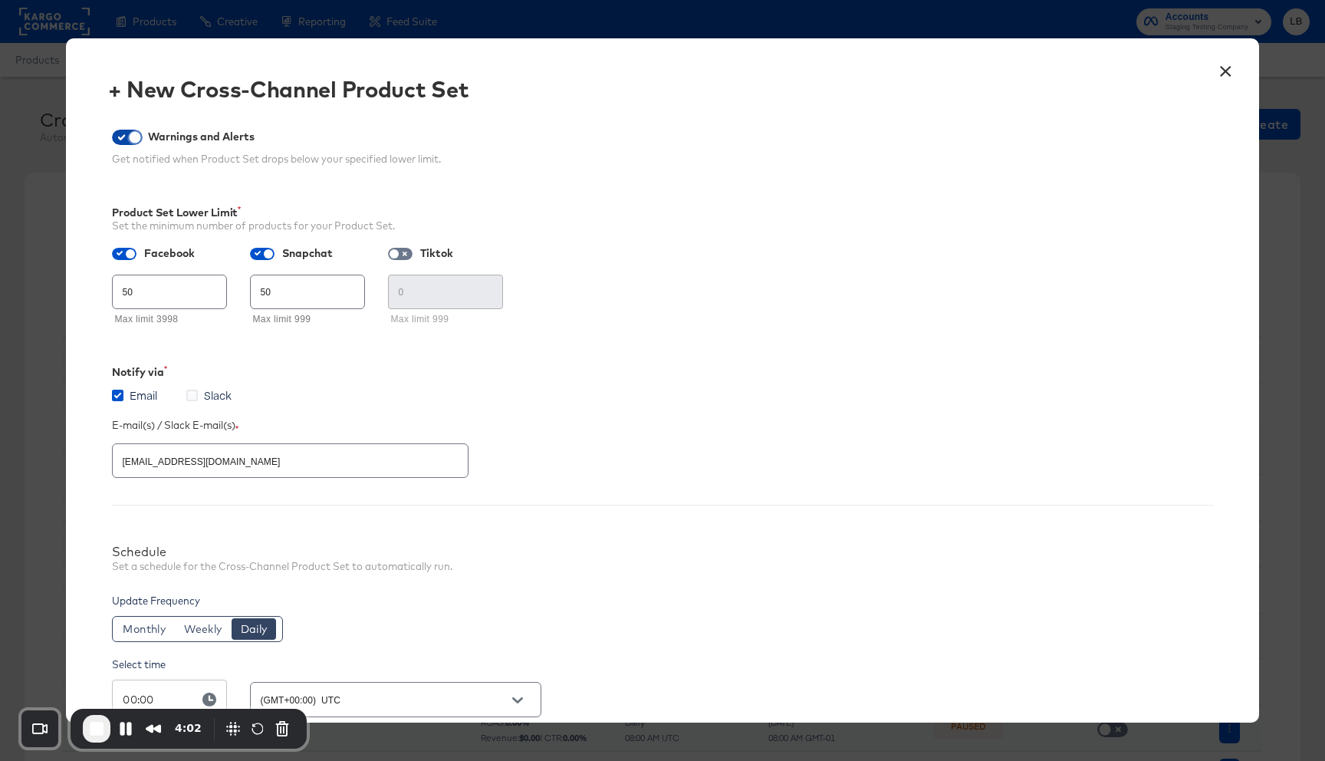
checkbox input "false"
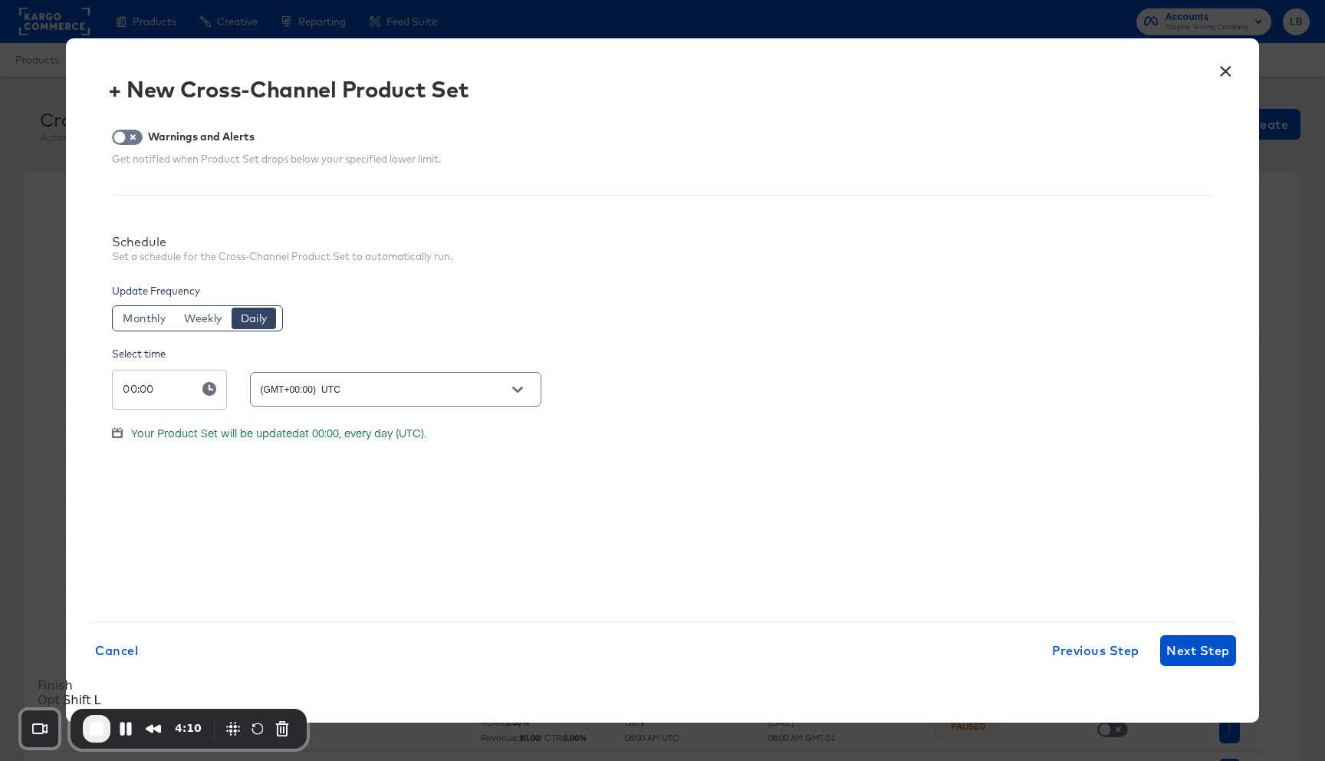
click at [97, 735] on span "End Recording" at bounding box center [96, 728] width 18 height 18
